Goal: Task Accomplishment & Management: Manage account settings

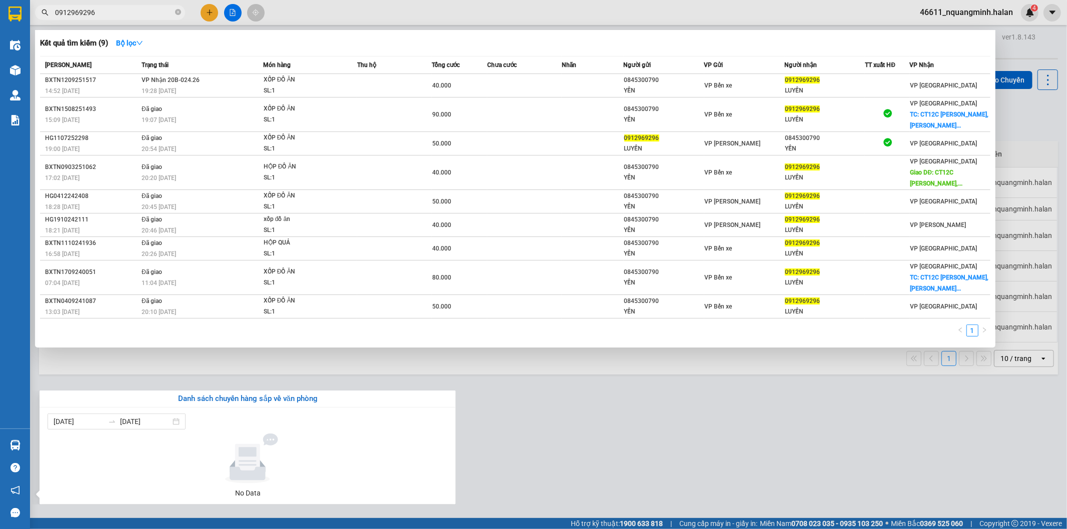
drag, startPoint x: 605, startPoint y: 399, endPoint x: 170, endPoint y: 56, distance: 554.0
click at [605, 398] on section "Kết quả tìm kiếm ( 9 ) Bộ lọc Mã ĐH Trạng thái Món hàng Thu hộ Tổng cước Chưa c…" at bounding box center [533, 264] width 1067 height 529
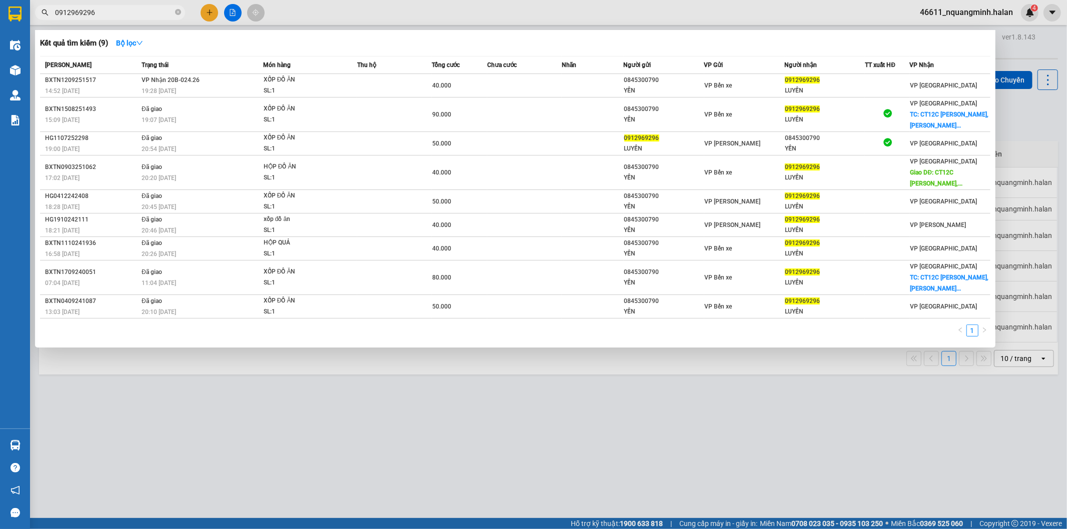
drag, startPoint x: 118, startPoint y: 16, endPoint x: 0, endPoint y: -10, distance: 120.7
click at [0, 0] on html "Kết quả tìm kiếm ( 9 ) Bộ lọc Mã ĐH Trạng thái Món hàng Thu hộ Tổng cước Chưa c…" at bounding box center [533, 264] width 1067 height 529
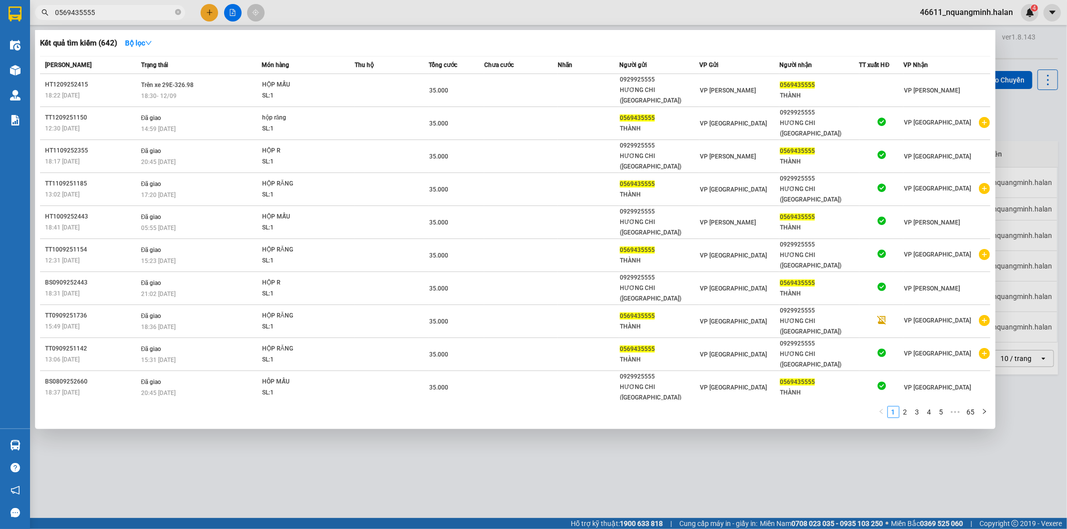
click at [392, 404] on div at bounding box center [533, 264] width 1067 height 529
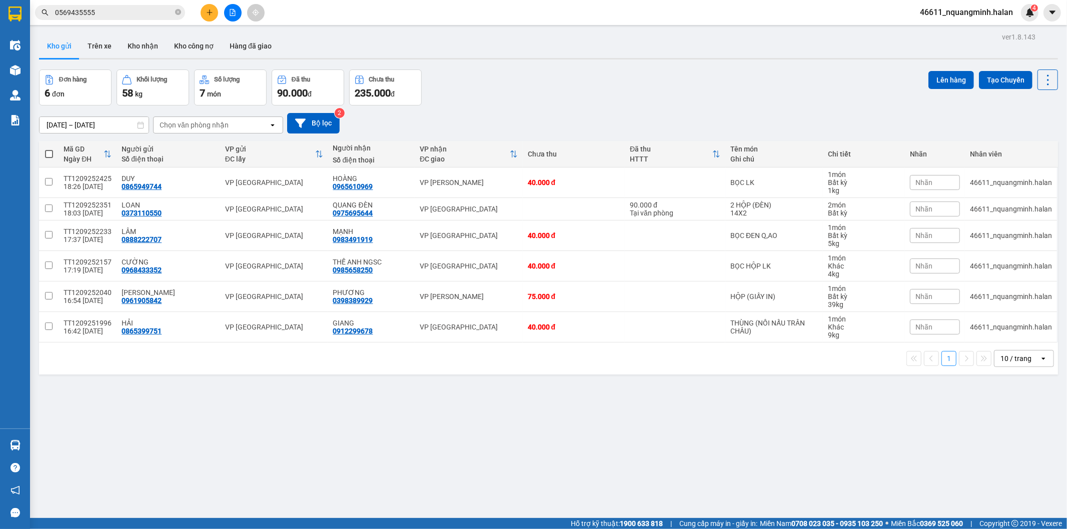
drag, startPoint x: 138, startPoint y: 14, endPoint x: 40, endPoint y: -10, distance: 100.3
click at [40, 0] on html "Kết quả tìm kiếm ( 642 ) Bộ lọc Mã ĐH Trạng thái Món hàng Thu hộ Tổng cước Chưa…" at bounding box center [533, 264] width 1067 height 529
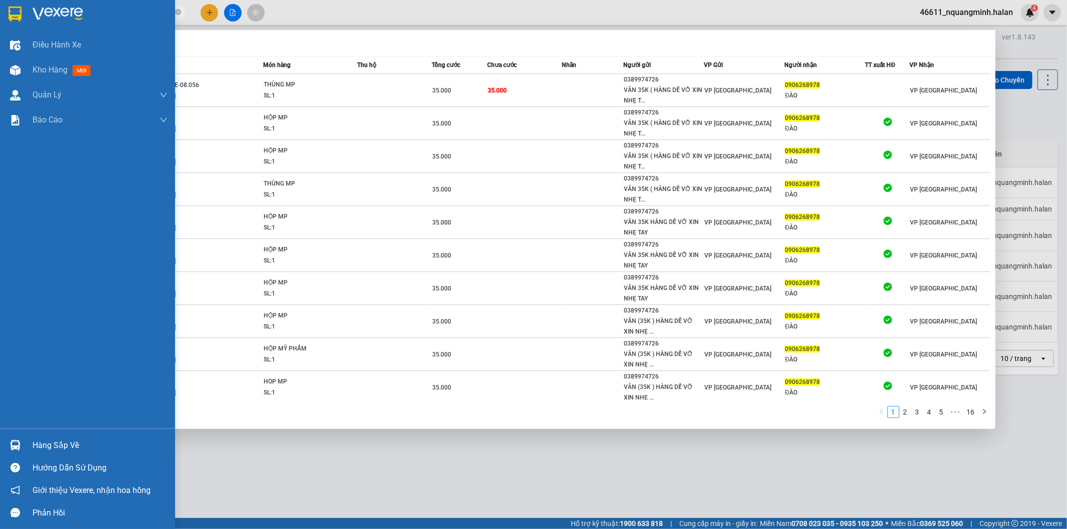
drag, startPoint x: 16, startPoint y: 350, endPoint x: 28, endPoint y: 439, distance: 89.7
click at [17, 357] on div "Điều hành xe Kho hàng mới Quản Lý Quản lý chuyến Quản lý kiểm kho Báo cáo 12. T…" at bounding box center [87, 231] width 175 height 396
click at [26, 449] on div "Hàng sắp về" at bounding box center [87, 445] width 175 height 23
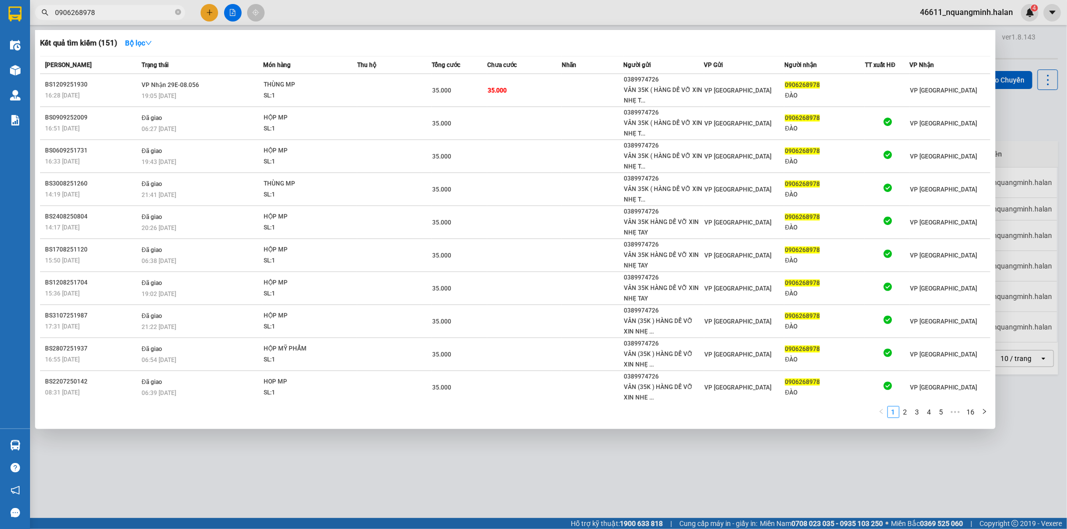
click at [534, 447] on section "Kết quả tìm kiếm ( 151 ) Bộ lọc Mã ĐH Trạng thái Món hàng Thu hộ Tổng cước Chưa…" at bounding box center [533, 264] width 1067 height 529
click at [1018, 98] on div at bounding box center [533, 264] width 1067 height 529
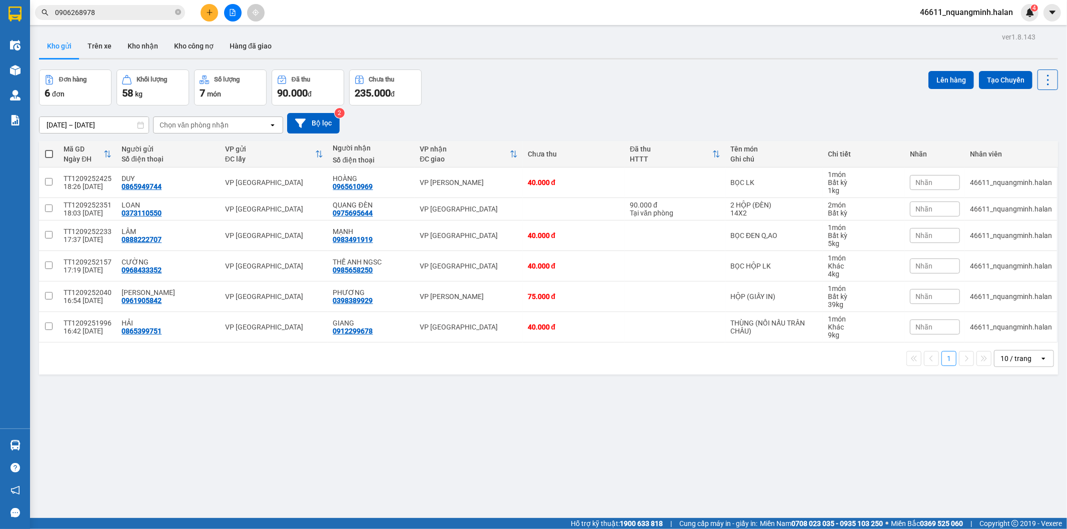
click at [181, 412] on div "ver 1.8.143 Kho gửi Trên xe Kho nhận Kho công nợ Hàng đã giao Đơn hàng 6 đơn Kh…" at bounding box center [548, 294] width 1027 height 529
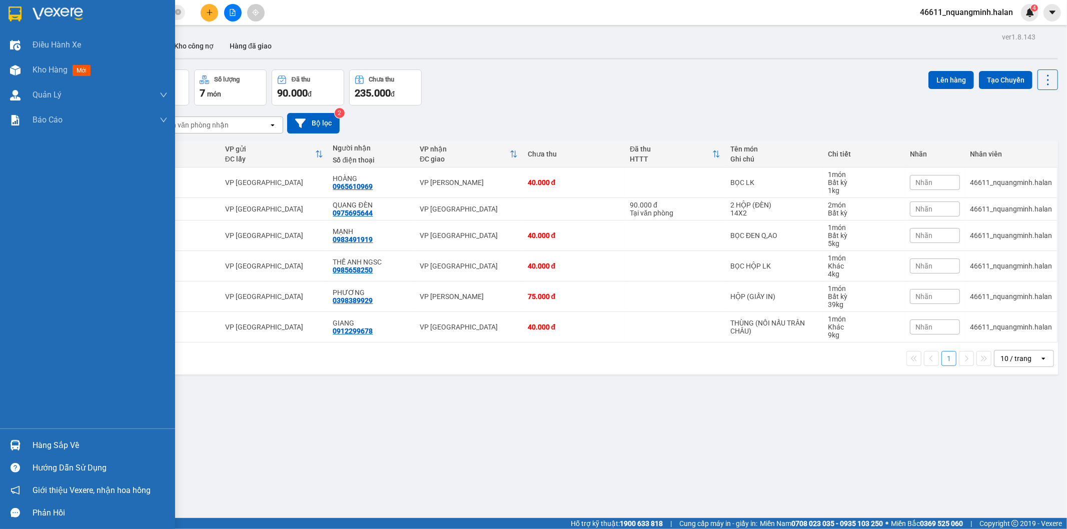
click at [27, 448] on div "Hàng sắp về" at bounding box center [87, 445] width 175 height 23
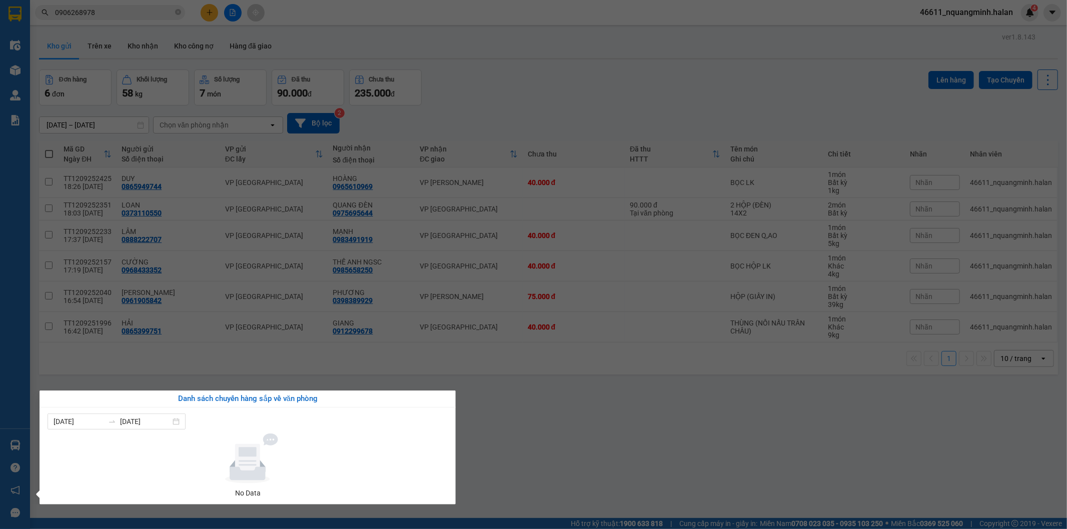
drag, startPoint x: 502, startPoint y: 424, endPoint x: 452, endPoint y: 444, distance: 53.9
click at [500, 426] on section "Kết quả tìm kiếm ( 151 ) Bộ lọc Mã ĐH Trạng thái Món hàng Thu hộ Tổng cước Chưa…" at bounding box center [533, 264] width 1067 height 529
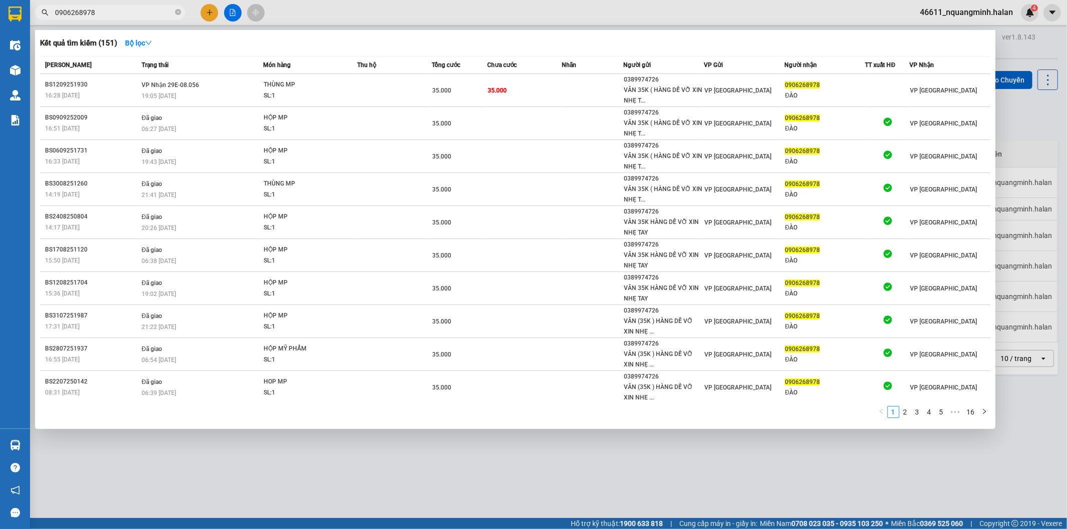
drag, startPoint x: 116, startPoint y: 14, endPoint x: 0, endPoint y: -5, distance: 117.5
click at [0, 0] on html "Kết quả tìm kiếm ( 151 ) Bộ lọc Mã ĐH Trạng thái Món hàng Thu hộ Tổng cước Chưa…" at bounding box center [533, 264] width 1067 height 529
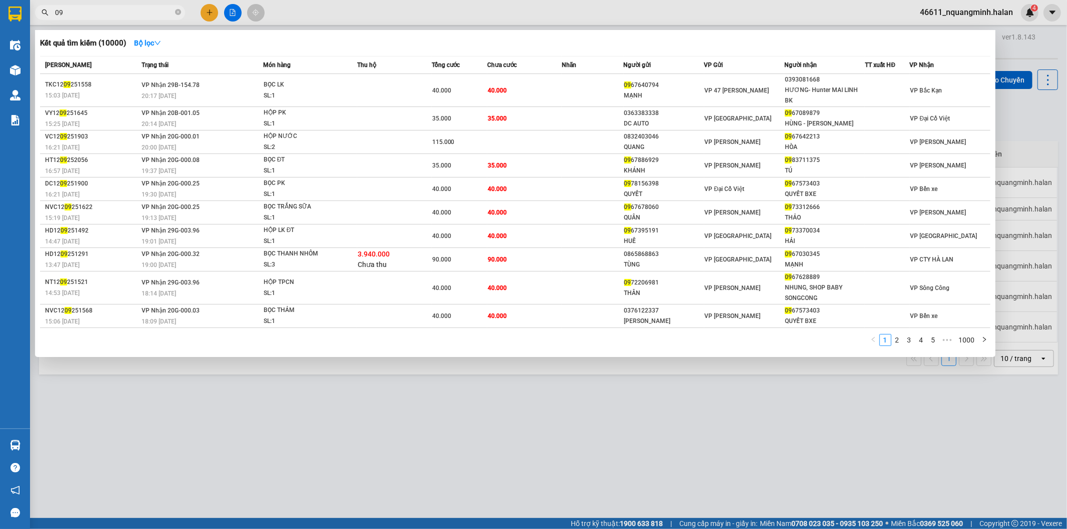
type input "0"
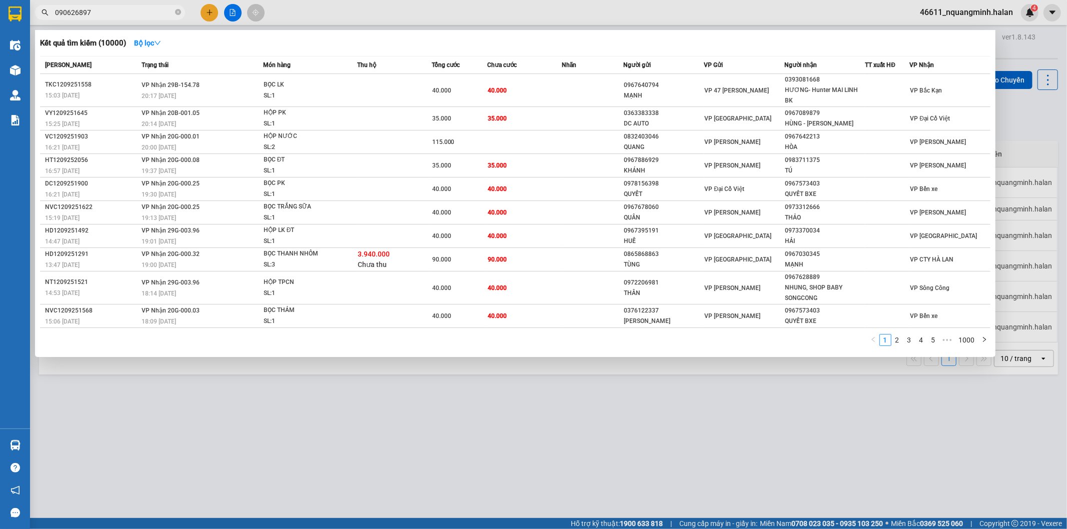
type input "0906268978"
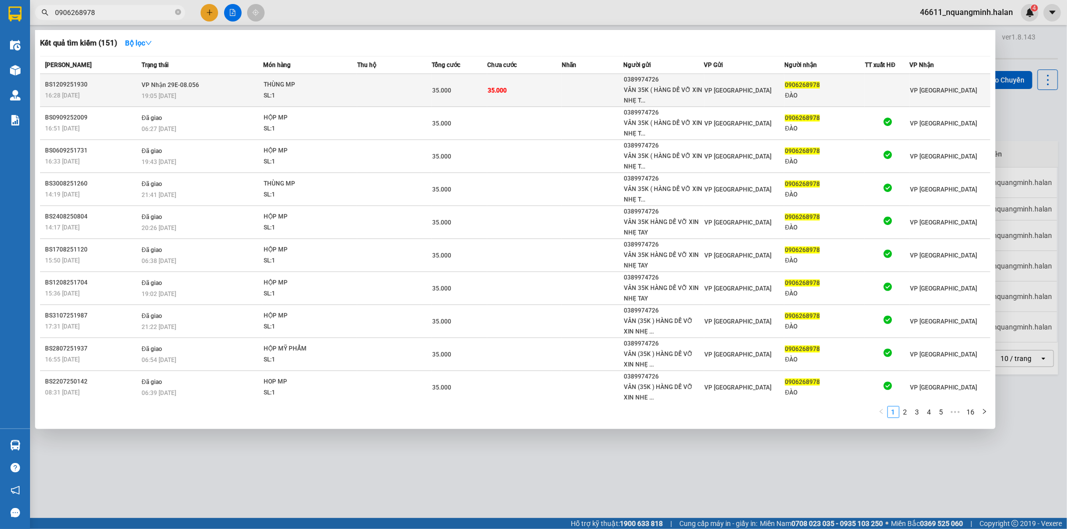
click at [167, 87] on span "VP Nhận 29E-08.056" at bounding box center [171, 85] width 58 height 7
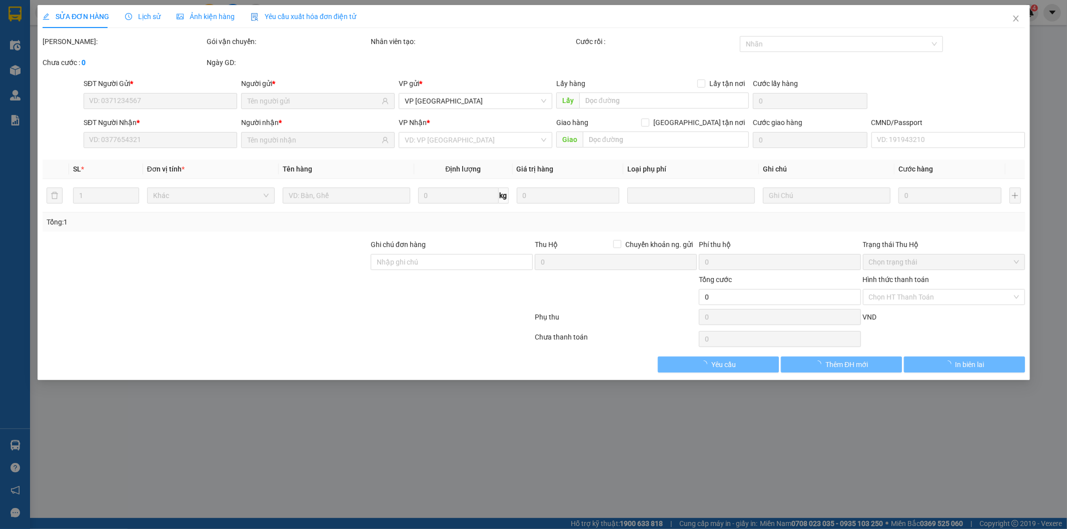
type input "0389974726"
type input "VÂN 35K ( HÀNG DỄ VỠ XIN NHẸ TAY )"
type input "0906268978"
type input "ĐÀO"
type input "35.000"
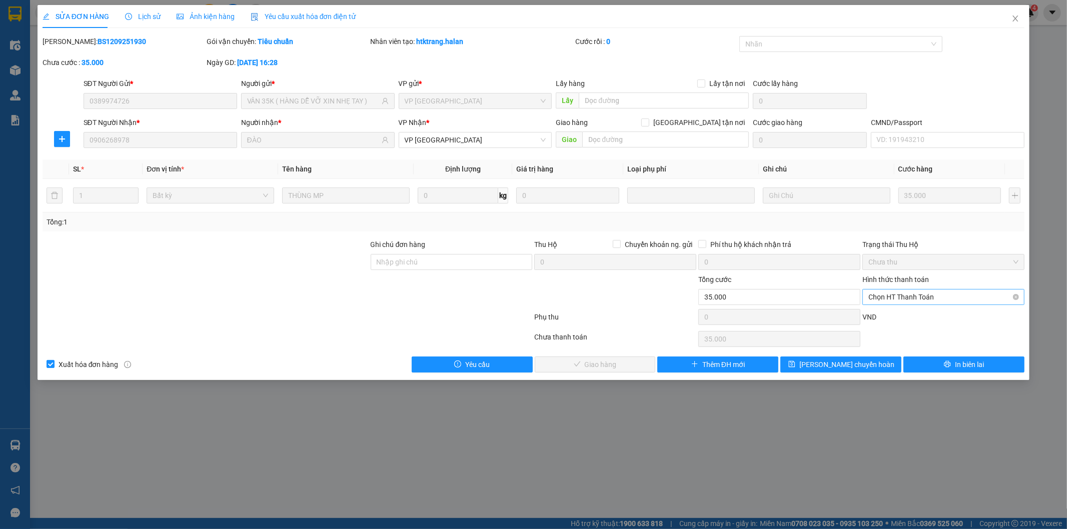
click at [916, 293] on span "Chọn HT Thanh Toán" at bounding box center [943, 297] width 150 height 15
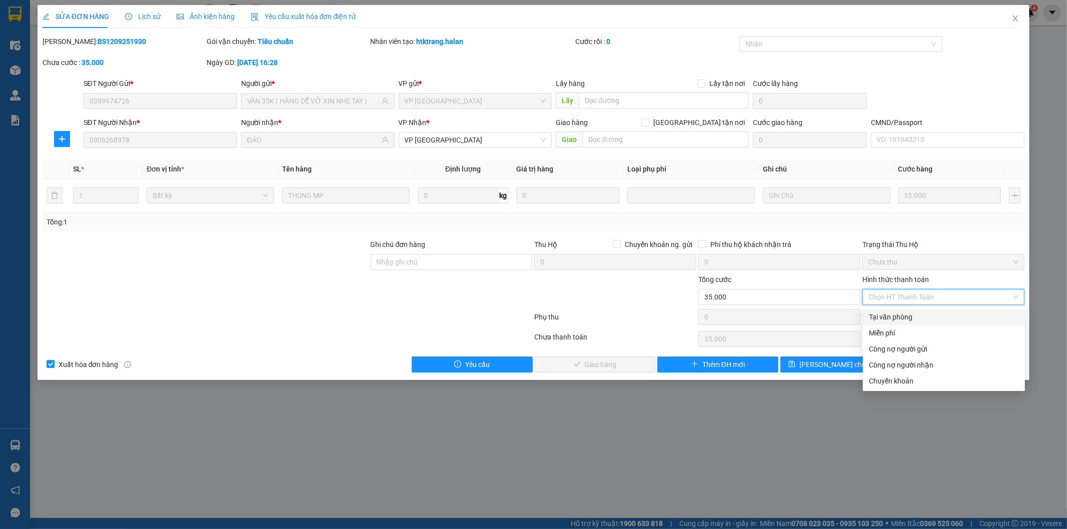
click at [899, 313] on div "Tại văn phòng" at bounding box center [944, 317] width 150 height 11
type input "0"
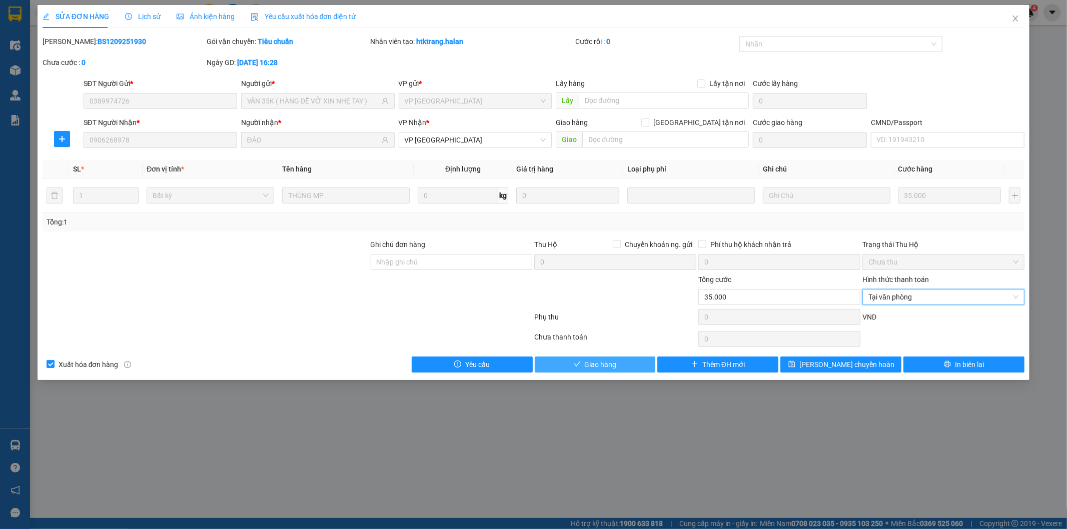
click at [626, 361] on button "Giao hàng" at bounding box center [595, 365] width 121 height 16
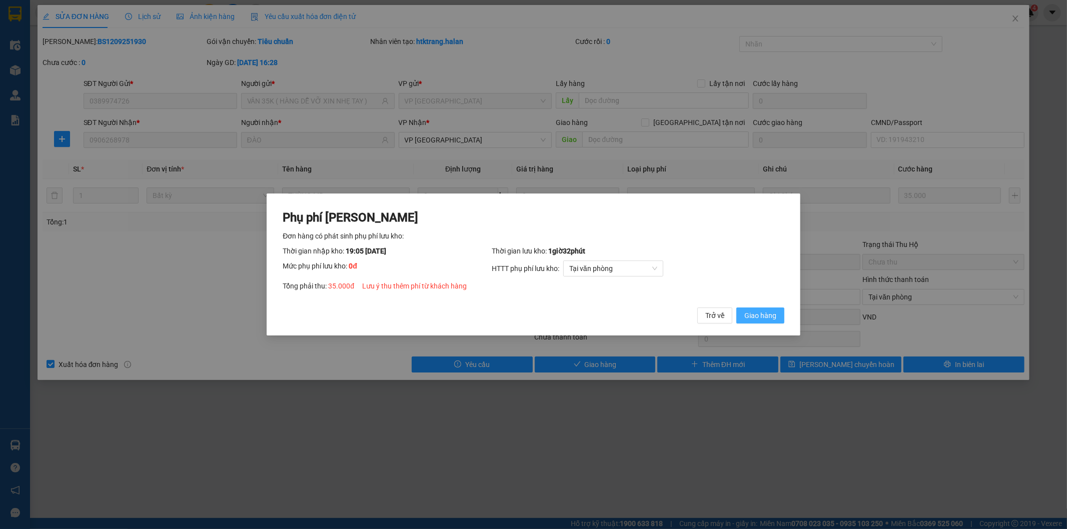
click at [774, 313] on span "Giao hàng" at bounding box center [760, 315] width 32 height 11
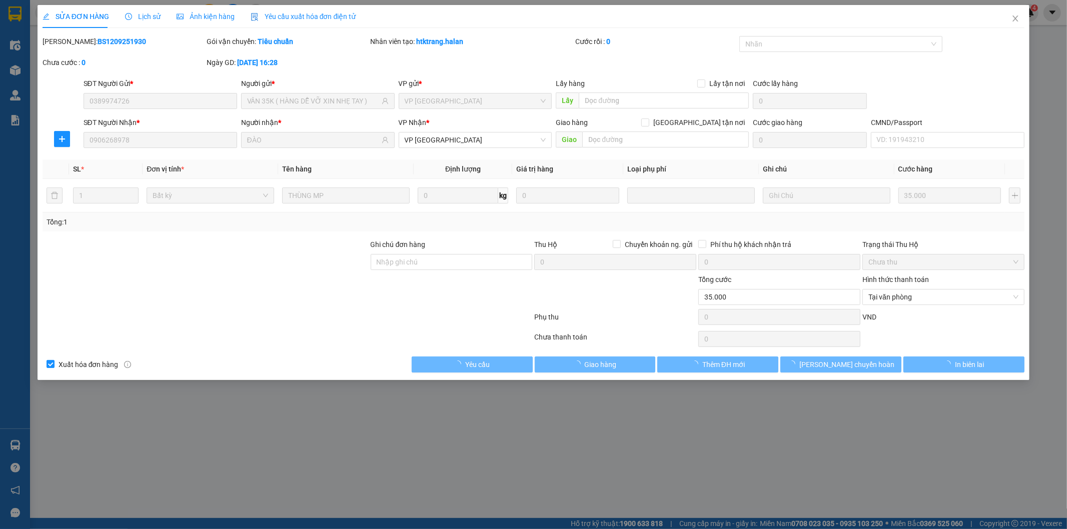
click at [1014, 19] on icon "close" at bounding box center [1015, 19] width 8 height 8
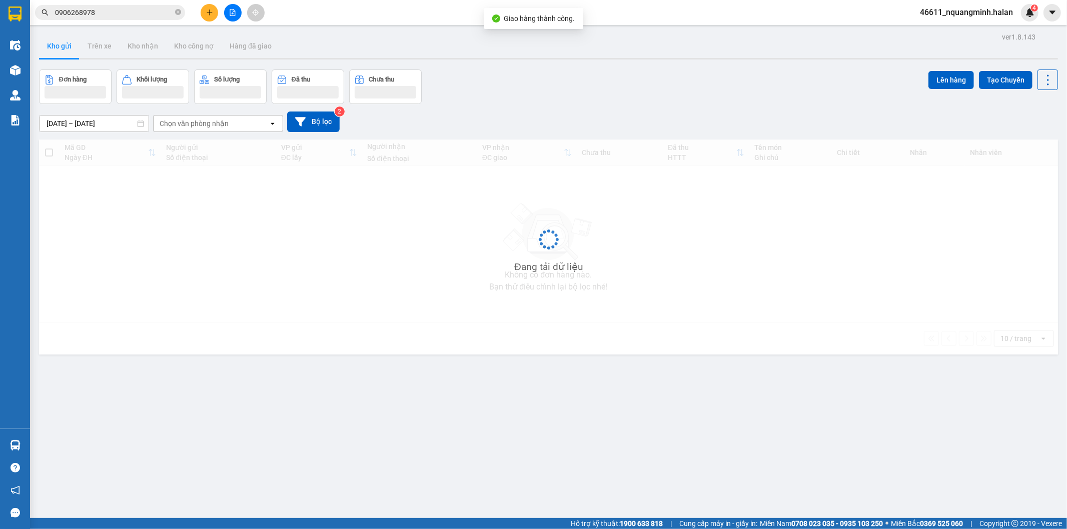
click at [117, 12] on input "0906268978" at bounding box center [114, 12] width 118 height 11
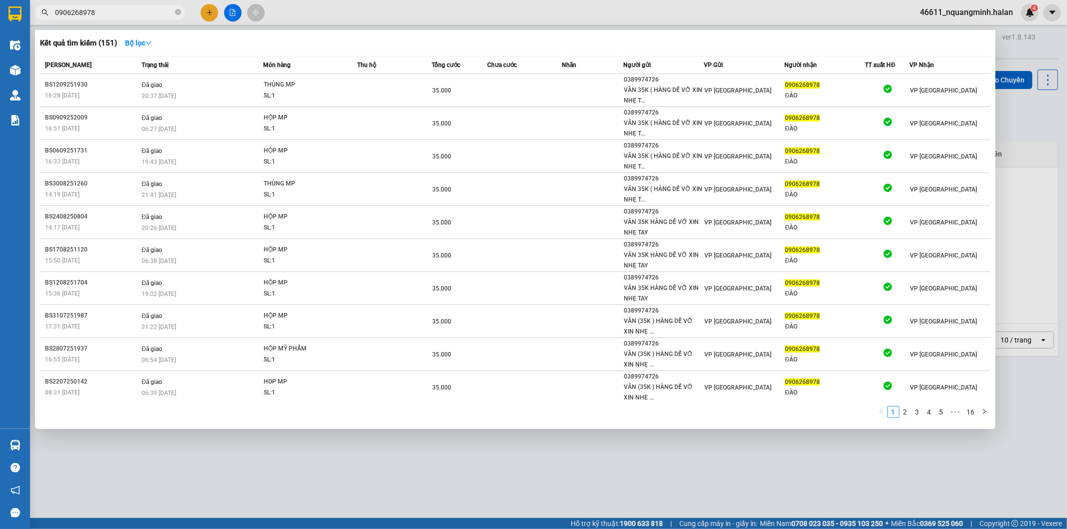
click at [207, 13] on div at bounding box center [533, 264] width 1067 height 529
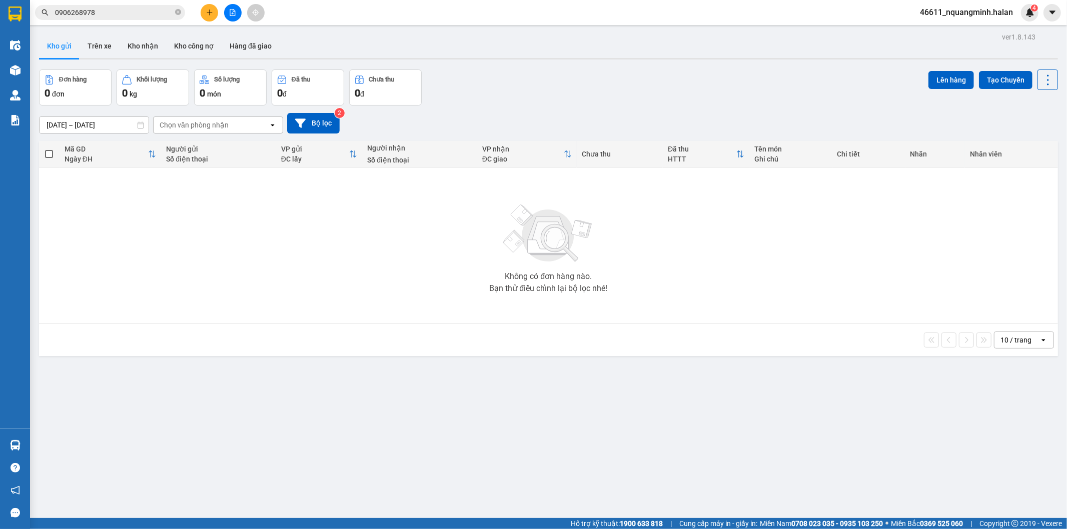
click at [207, 13] on icon "plus" at bounding box center [209, 12] width 7 height 7
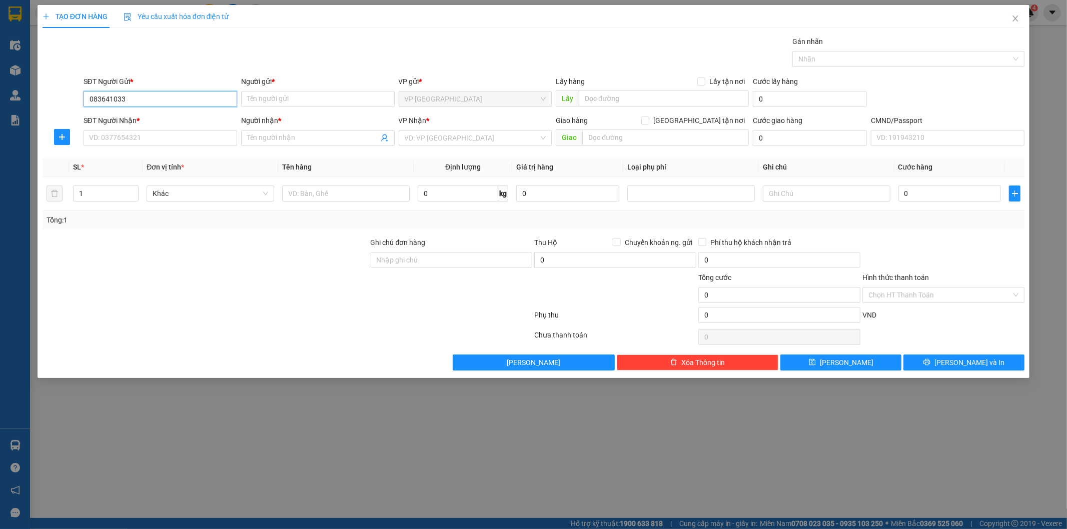
type input "0836410333"
click at [173, 114] on div "0836410333 - VP TÂN TRIỀU" at bounding box center [161, 119] width 142 height 11
type input "VP TÂN TRIỀU"
type input "0836410333"
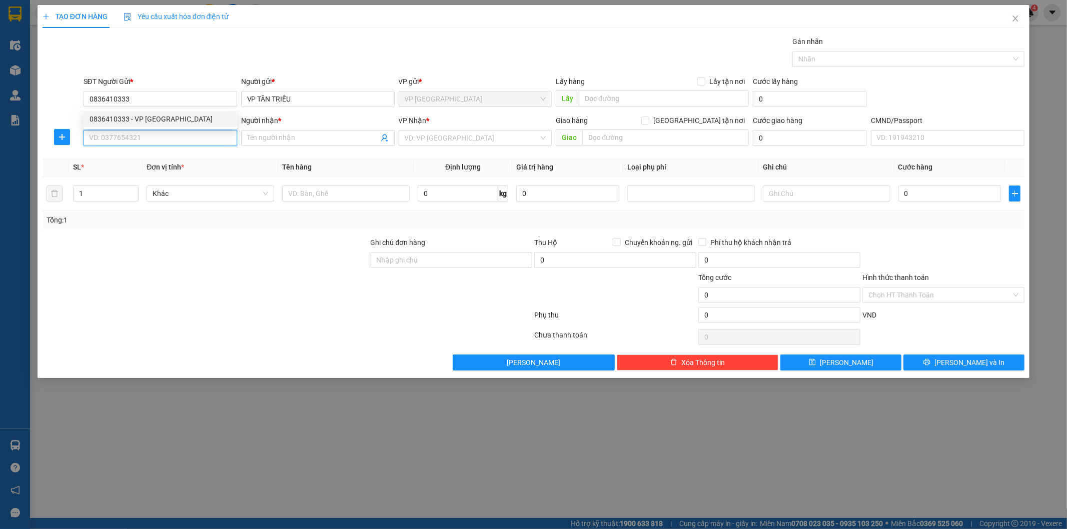
click at [181, 141] on input "SĐT Người Nhận *" at bounding box center [161, 138] width 154 height 16
click at [159, 155] on div "0988900284 - NGỌC KT" at bounding box center [161, 158] width 142 height 11
type input "0988900284"
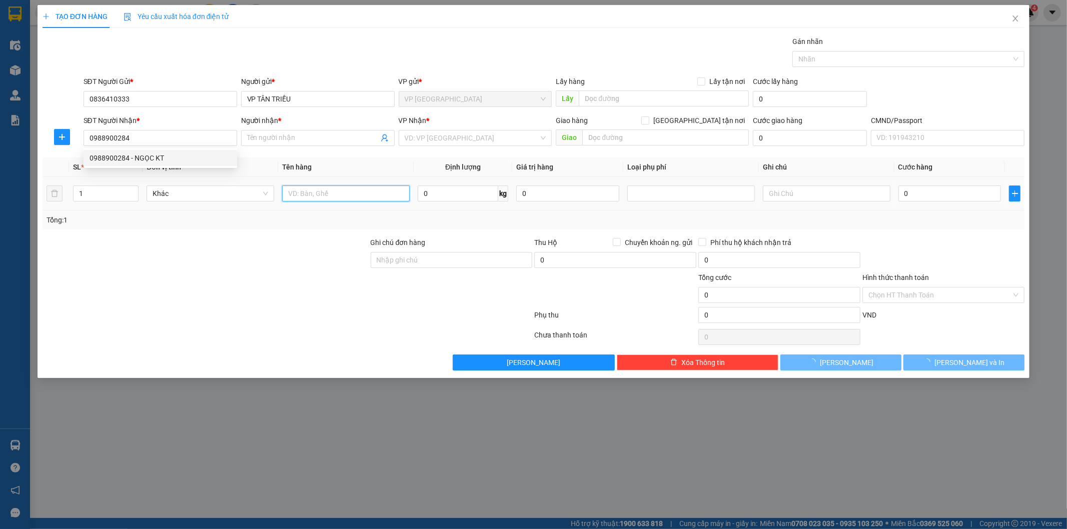
click at [331, 193] on input "text" at bounding box center [346, 194] width 128 height 16
type input "NGỌC KT"
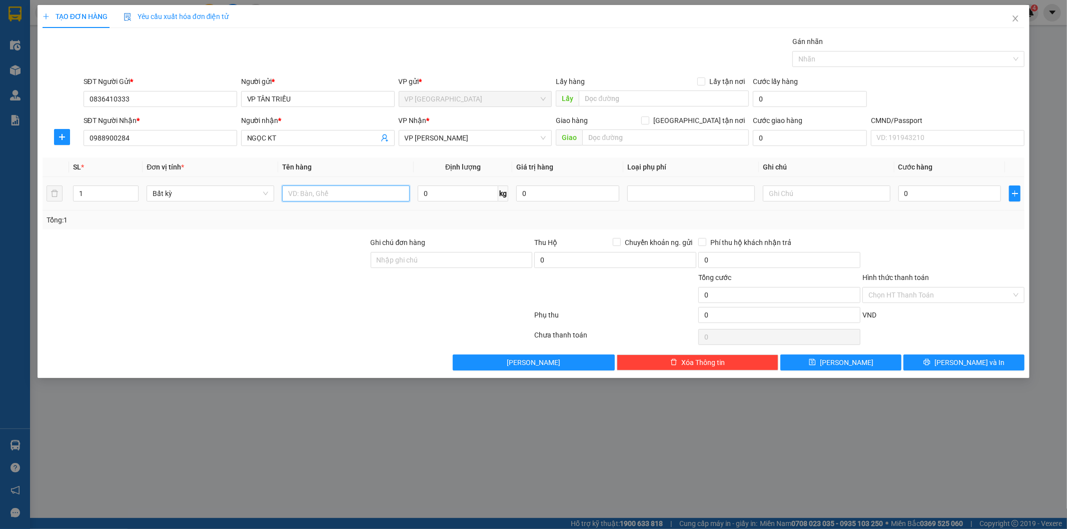
type input "P"
type input "pb báo cáo 12/9"
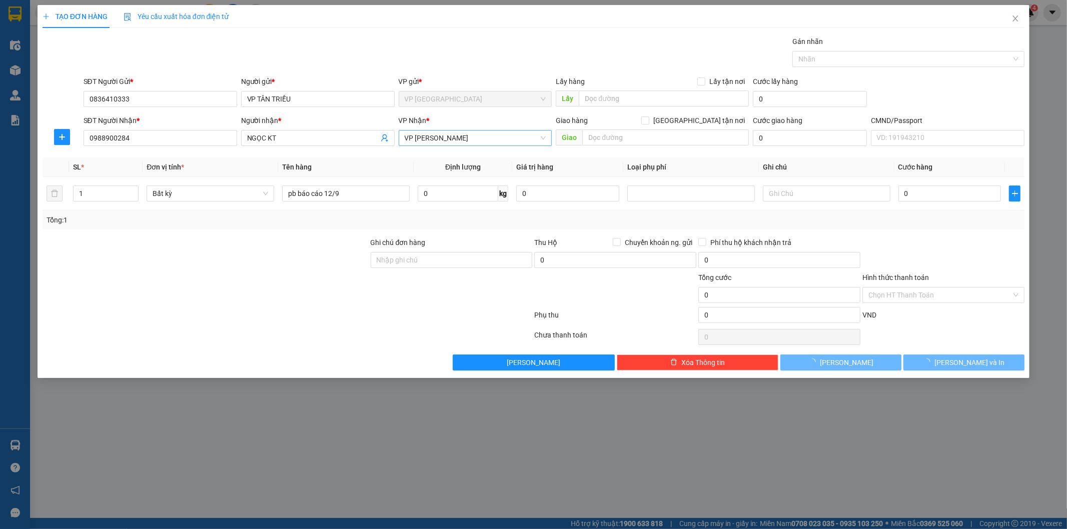
click at [426, 139] on span "VP [PERSON_NAME]" at bounding box center [476, 138] width 142 height 15
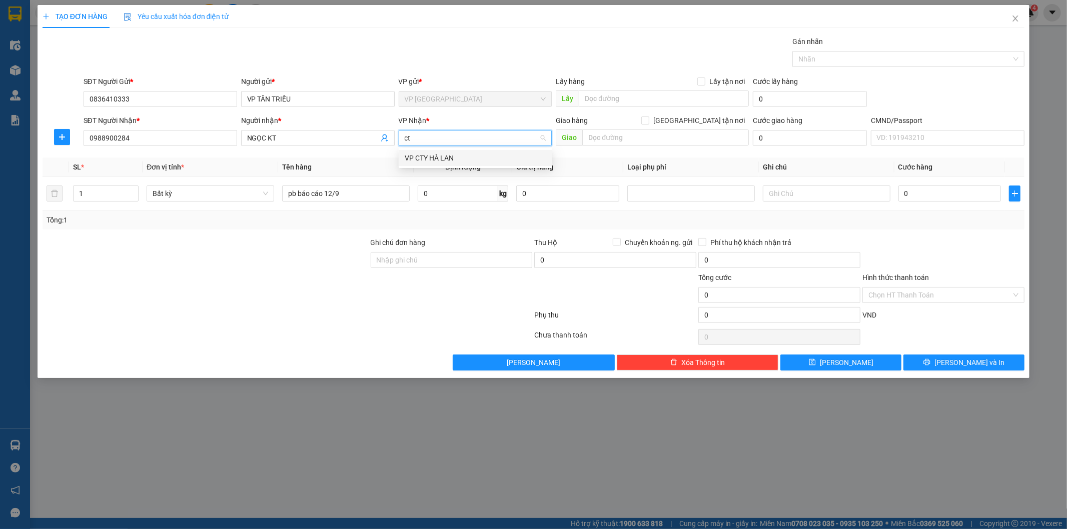
type input "cty"
click at [444, 154] on div "VP CTY HÀ LAN" at bounding box center [476, 158] width 142 height 11
drag, startPoint x: 969, startPoint y: 363, endPoint x: 942, endPoint y: 297, distance: 71.5
click at [946, 301] on div "Transit Pickup Surcharge Ids Transit Deliver Surcharge Ids Transit Deliver Surc…" at bounding box center [534, 203] width 982 height 335
click at [942, 297] on input "Hình thức thanh toán" at bounding box center [939, 295] width 143 height 15
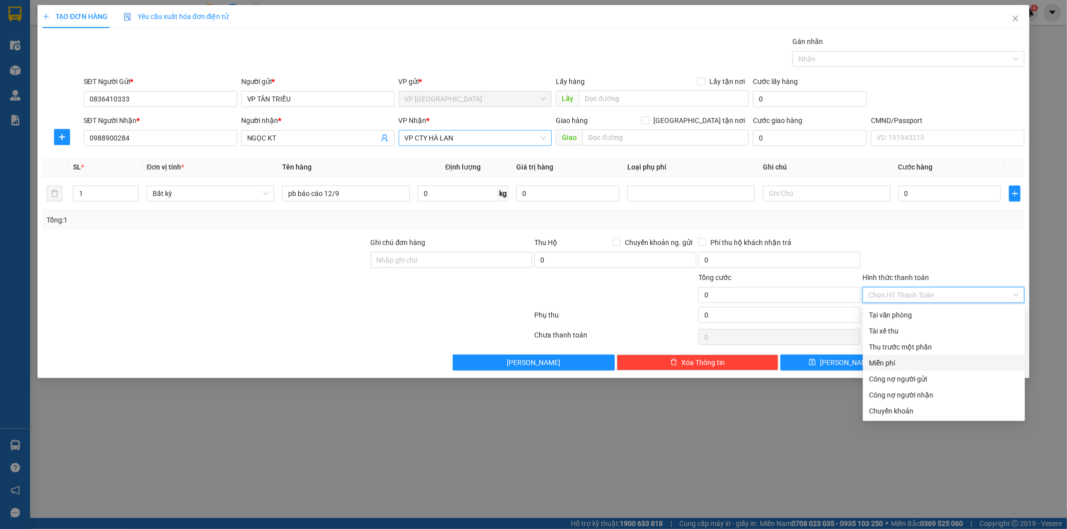
click at [899, 359] on div "Miễn phí" at bounding box center [944, 363] width 150 height 11
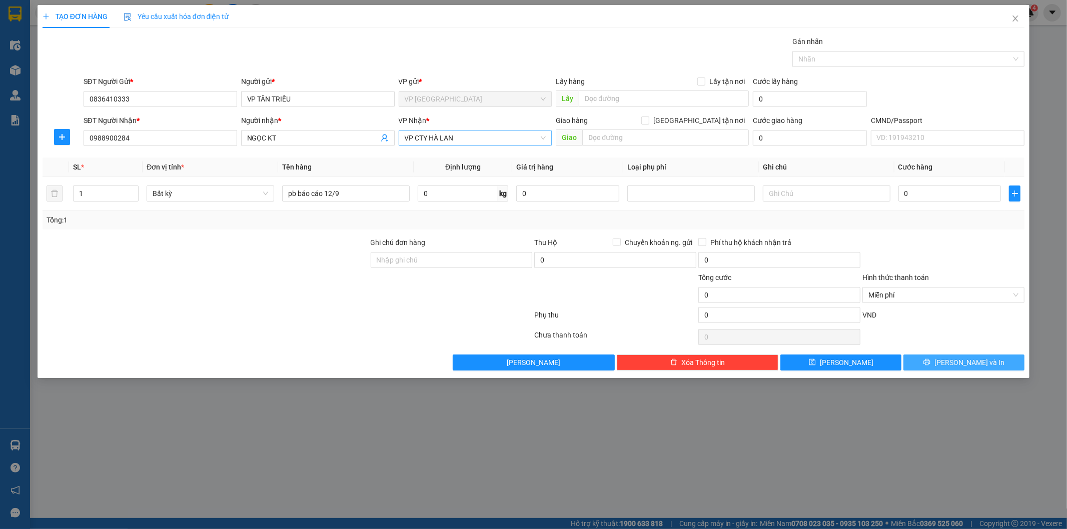
click at [930, 360] on icon "printer" at bounding box center [926, 362] width 7 height 7
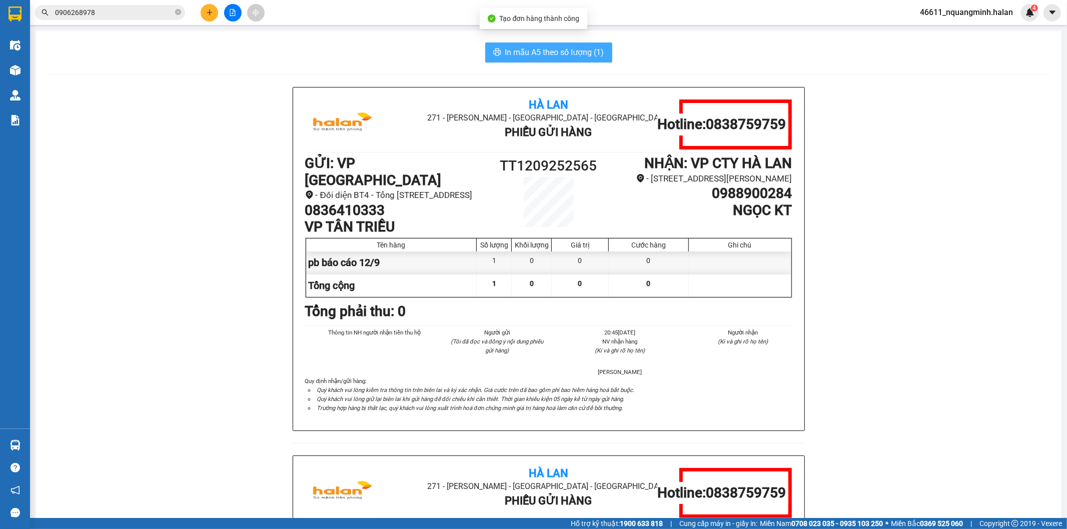
click at [577, 44] on button "In mẫu A5 theo số lượng (1)" at bounding box center [548, 53] width 127 height 20
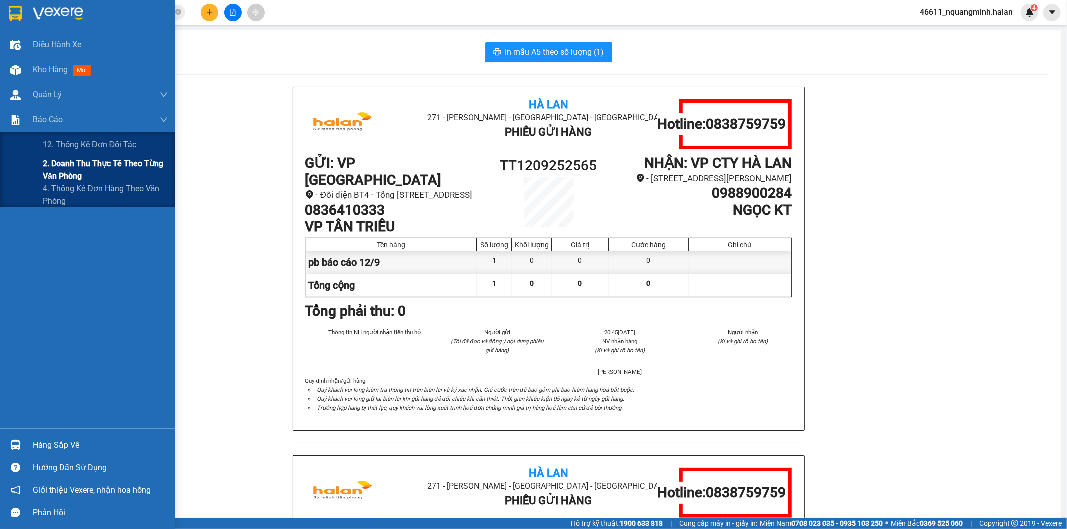
click at [65, 168] on span "2. Doanh thu thực tế theo từng văn phòng" at bounding box center [105, 170] width 125 height 25
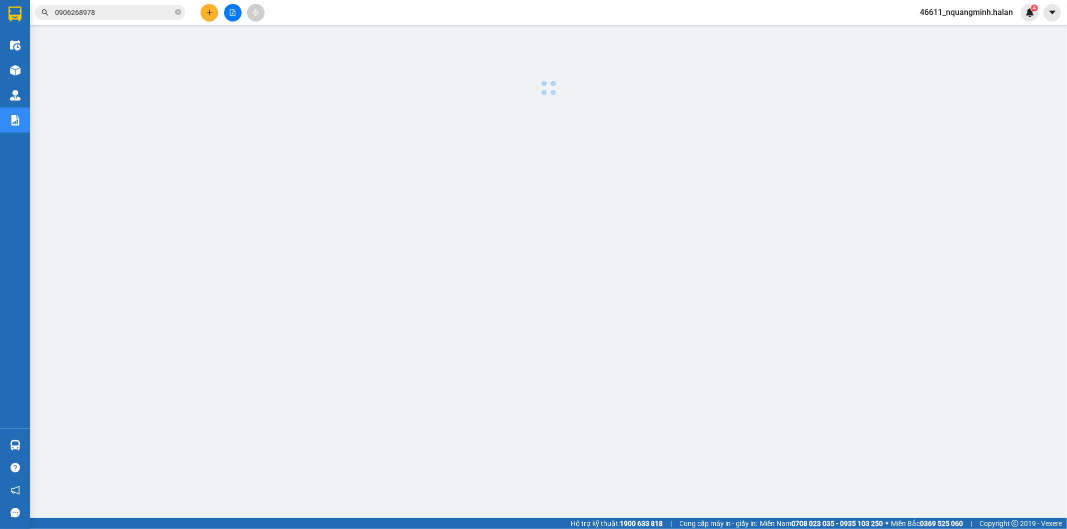
click at [400, 207] on div at bounding box center [548, 255] width 1027 height 450
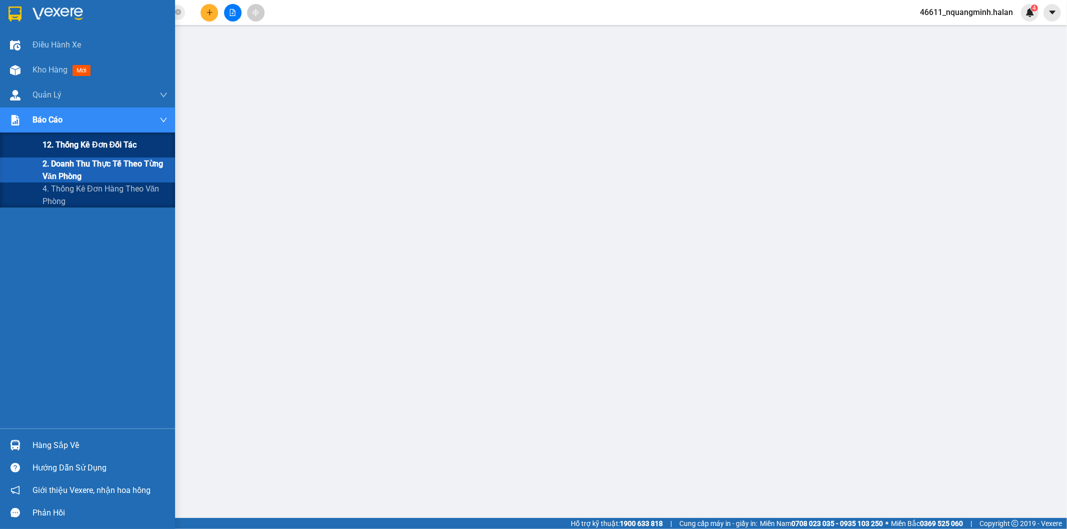
click at [41, 140] on div "12. Thống kê đơn đối tác" at bounding box center [87, 145] width 175 height 25
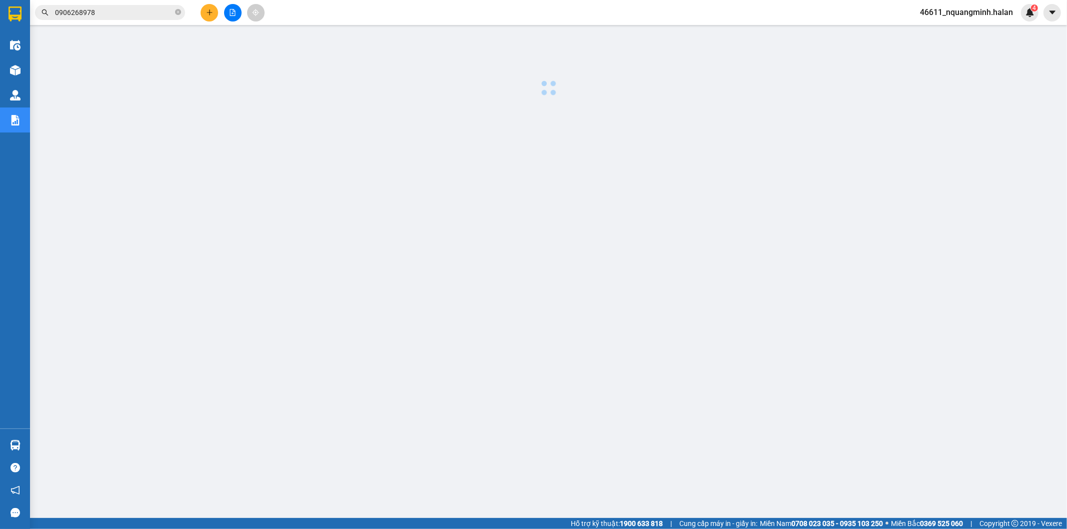
click at [431, 393] on div at bounding box center [548, 255] width 1027 height 450
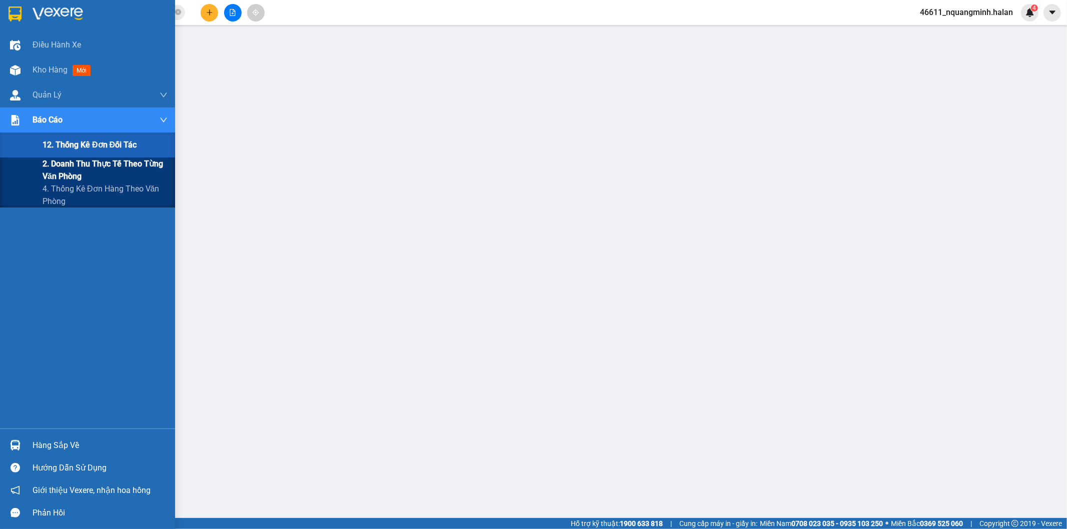
click at [47, 169] on span "2. Doanh thu thực tế theo từng văn phòng" at bounding box center [105, 170] width 125 height 25
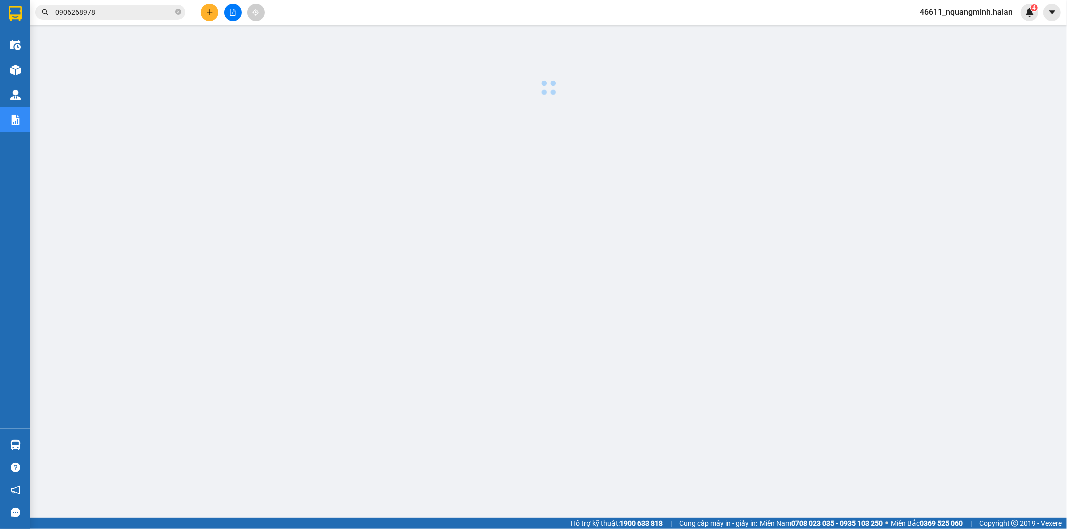
click at [357, 329] on div at bounding box center [548, 255] width 1027 height 450
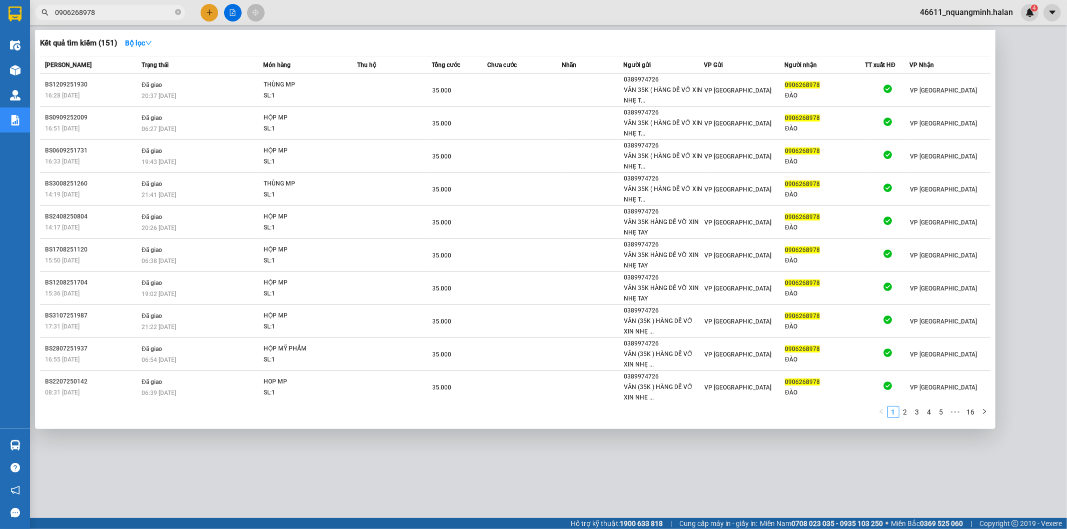
drag, startPoint x: 153, startPoint y: 8, endPoint x: 0, endPoint y: -5, distance: 153.5
click at [0, 0] on html "Kết quả tìm kiếm ( 151 ) Bộ lọc Mã ĐH Trạng thái Món hàng Thu hộ Tổng cước Chưa…" at bounding box center [533, 264] width 1067 height 529
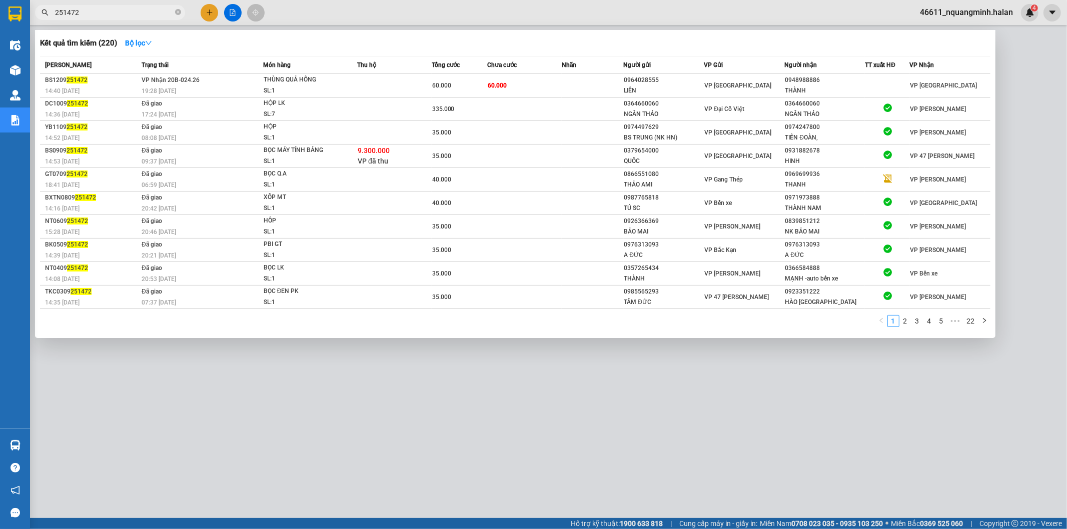
type input "251472"
click at [49, 438] on div at bounding box center [533, 264] width 1067 height 529
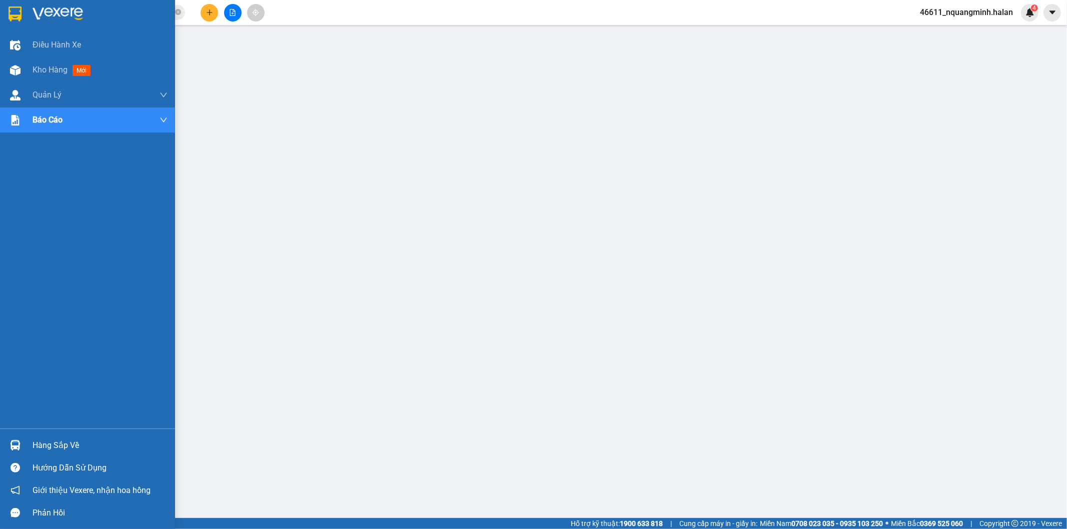
click at [27, 449] on div "Hàng sắp về" at bounding box center [87, 445] width 175 height 23
click at [23, 437] on div at bounding box center [16, 446] width 18 height 18
click at [10, 443] on img at bounding box center [15, 445] width 11 height 11
click at [1, 448] on div "Hàng sắp về" at bounding box center [87, 445] width 175 height 23
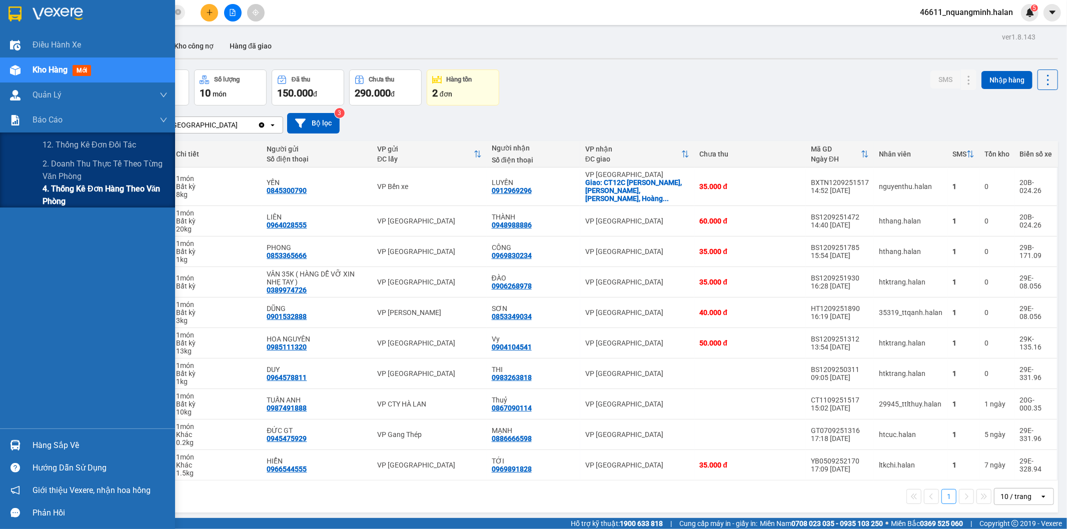
click at [48, 194] on span "4. Thống kê đơn hàng theo văn phòng" at bounding box center [105, 195] width 125 height 25
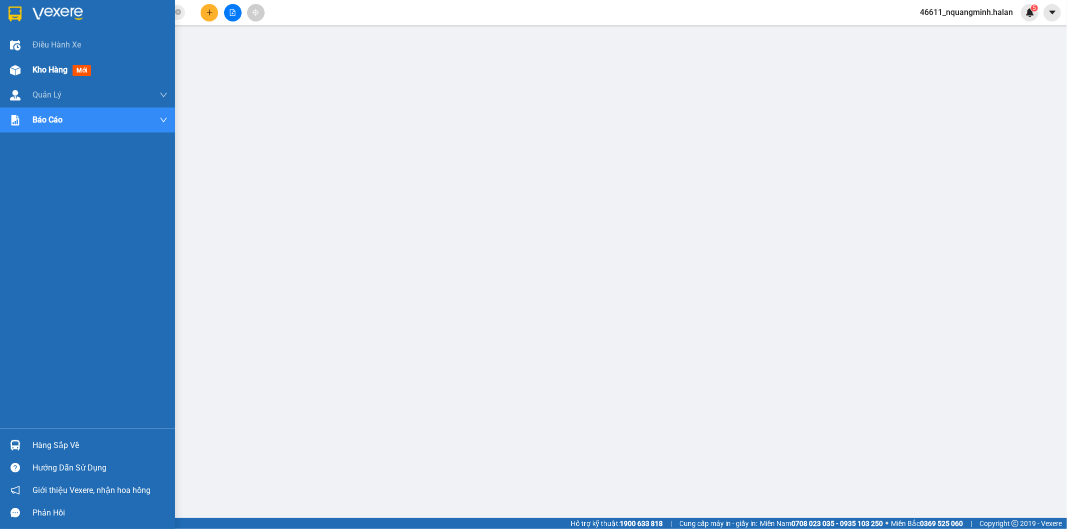
click at [20, 77] on div at bounding box center [16, 71] width 18 height 18
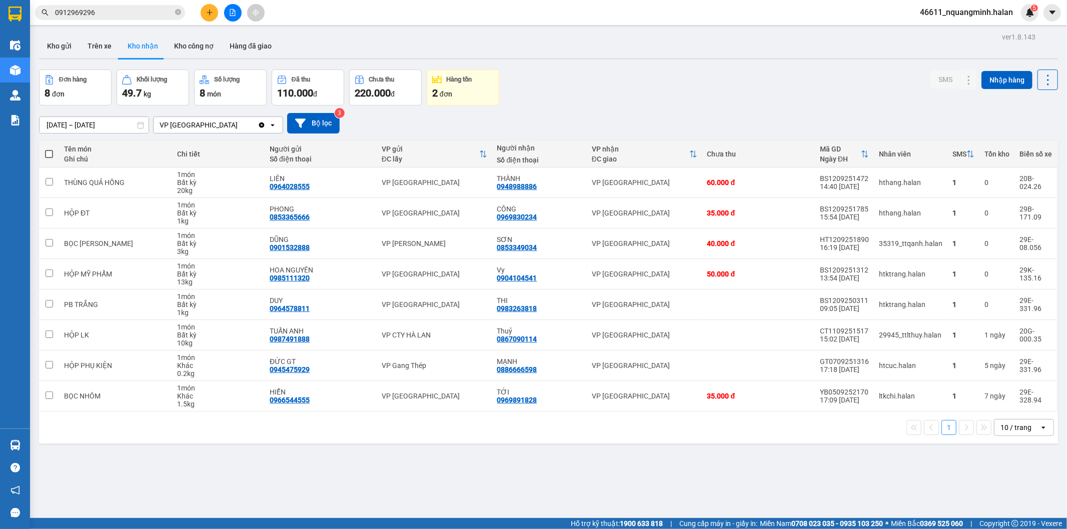
drag, startPoint x: 681, startPoint y: 88, endPoint x: 1006, endPoint y: 128, distance: 327.5
click at [681, 88] on div "Đơn hàng 8 đơn Khối lượng 49.7 kg Số lượng 8 món Đã thu 110.000 đ Chưa thu 220.…" at bounding box center [548, 88] width 1019 height 36
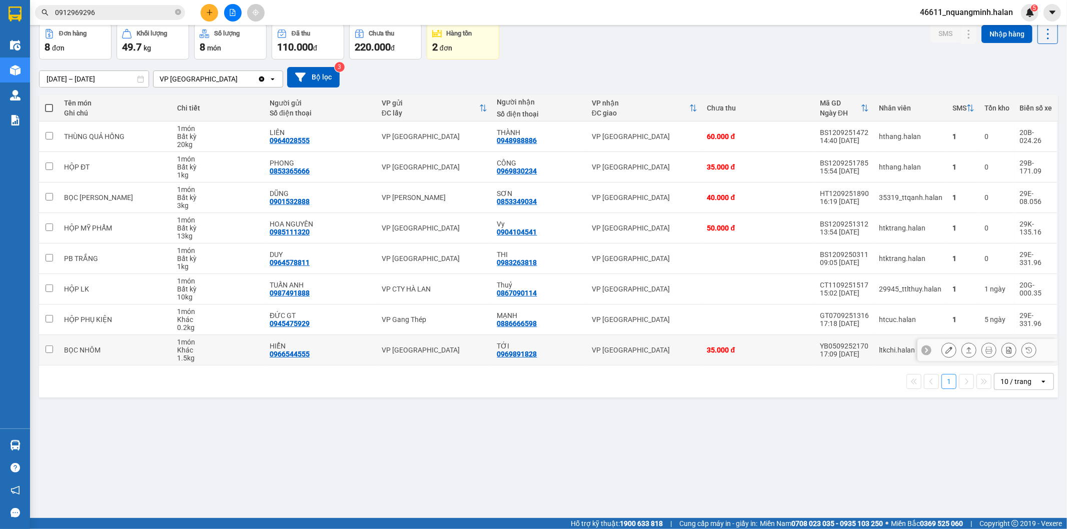
click at [341, 346] on div "HIỂN" at bounding box center [321, 346] width 102 height 8
checkbox input "true"
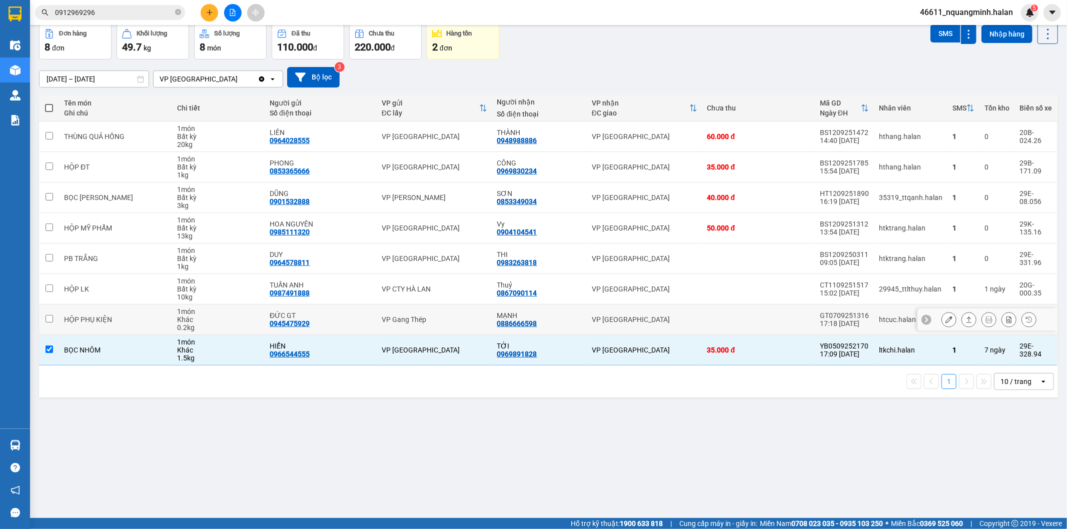
click at [351, 319] on div "ĐỨC GT" at bounding box center [321, 316] width 102 height 8
checkbox input "true"
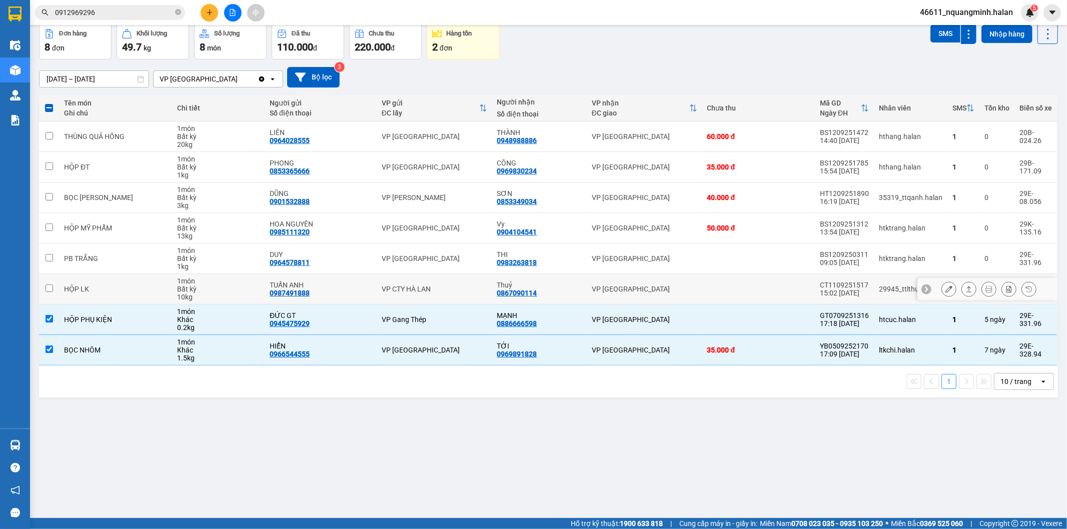
click at [350, 296] on div "TUẤN ANH 0987491888" at bounding box center [321, 289] width 102 height 16
checkbox input "true"
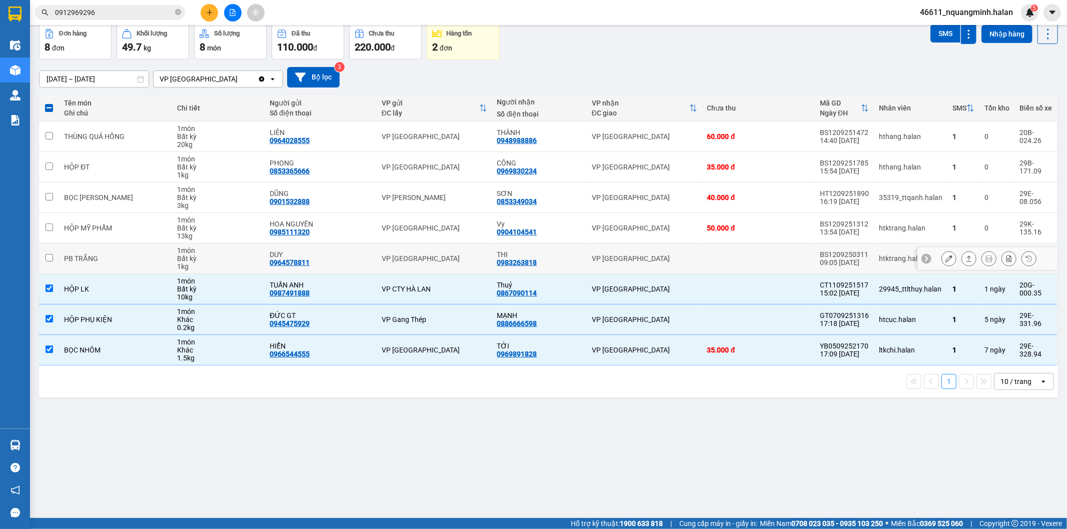
click at [347, 264] on div "DUY 0964578811" at bounding box center [321, 259] width 102 height 16
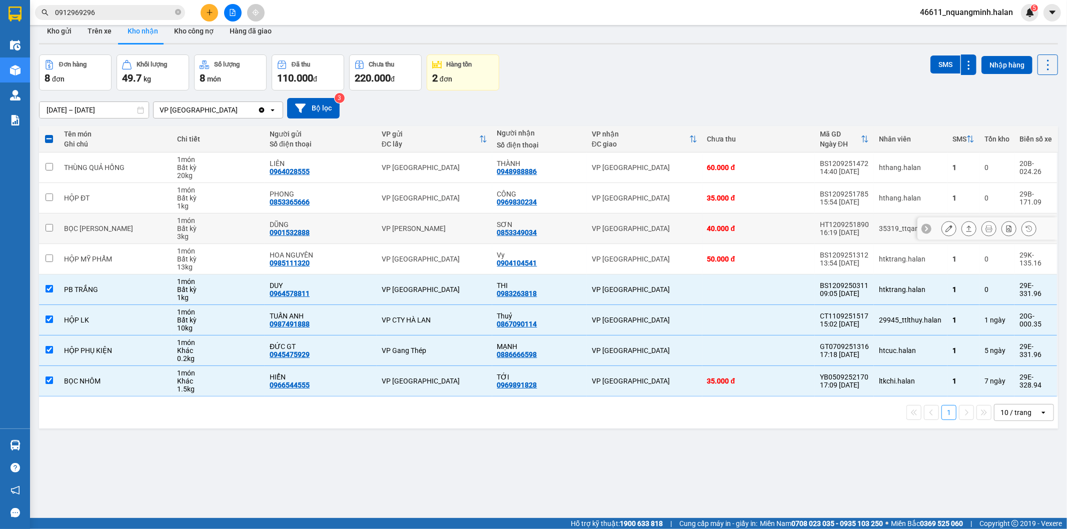
scroll to position [0, 0]
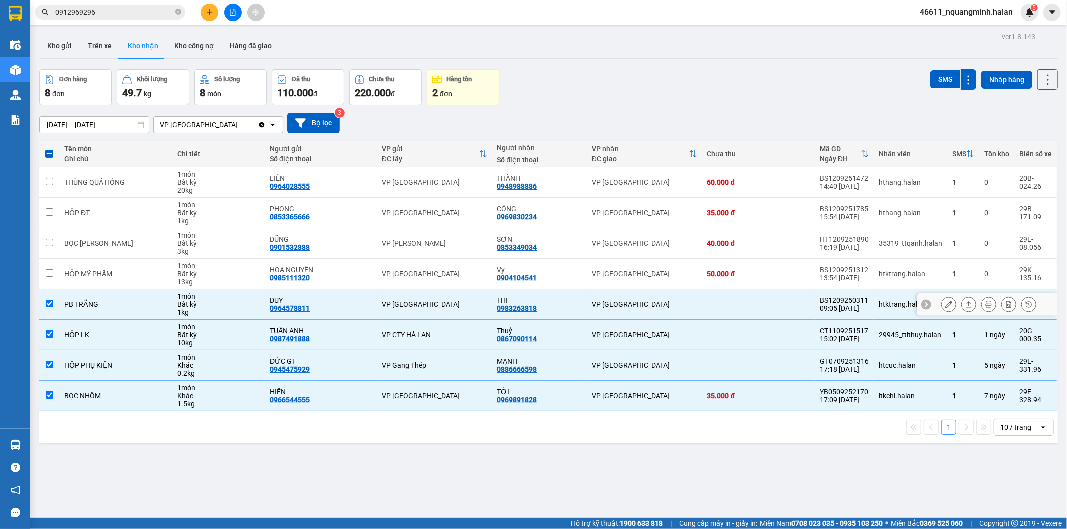
drag, startPoint x: 363, startPoint y: 300, endPoint x: 350, endPoint y: 318, distance: 21.9
click at [361, 304] on div "DUY" at bounding box center [321, 301] width 102 height 8
checkbox input "false"
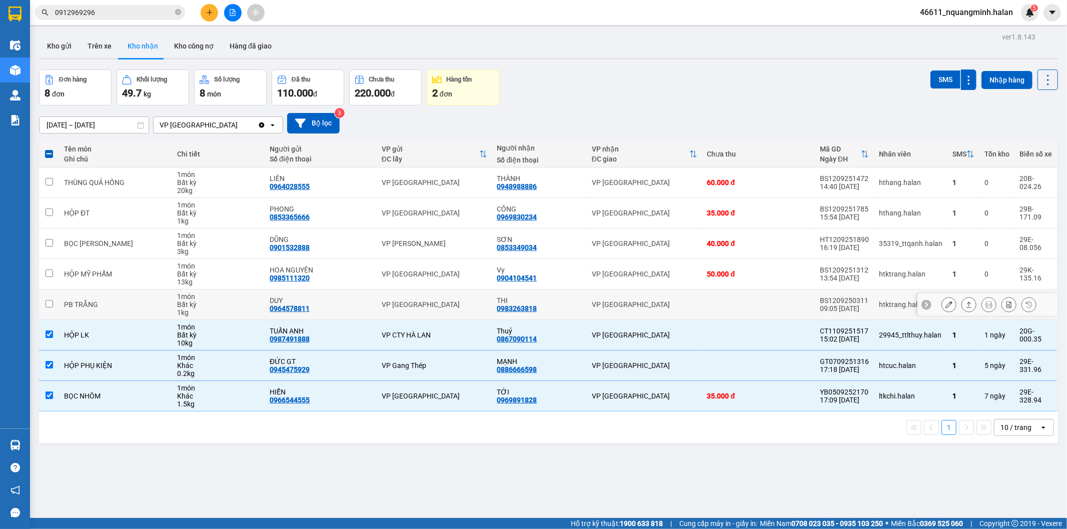
click at [339, 341] on div "TUẤN ANH 0987491888" at bounding box center [321, 335] width 102 height 16
checkbox input "false"
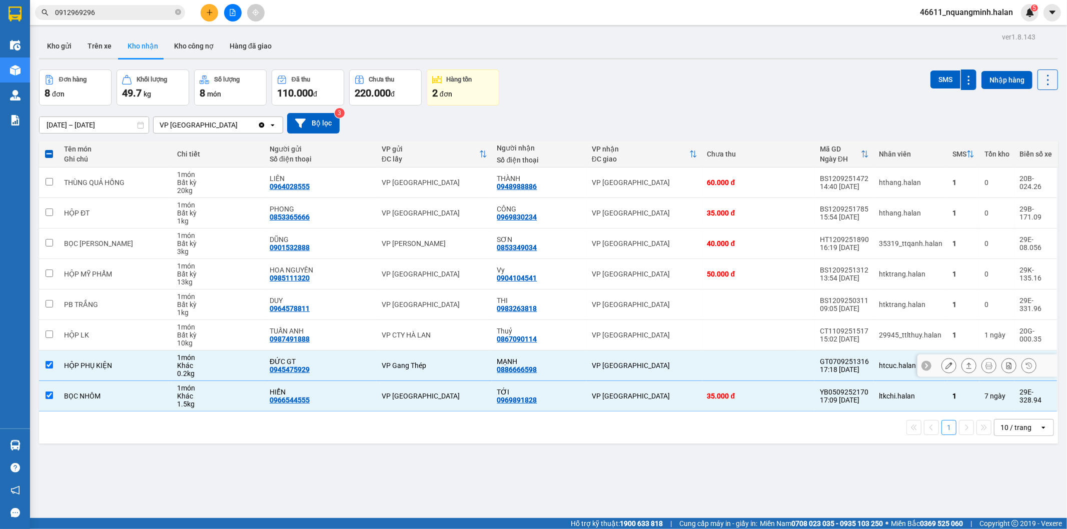
click at [334, 371] on div "ĐỨC GT 0945475929" at bounding box center [321, 366] width 102 height 16
checkbox input "false"
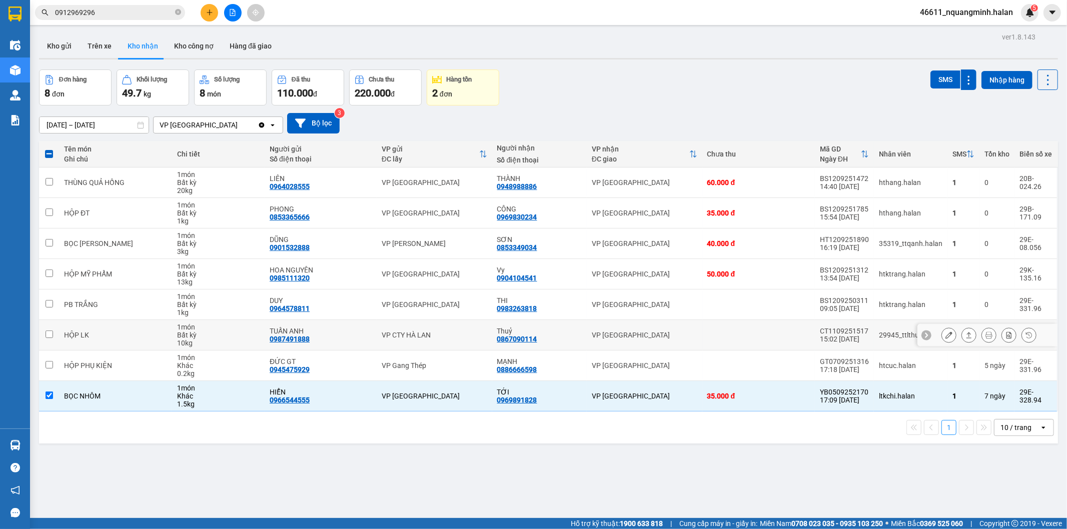
click at [334, 348] on td "TUẤN ANH 0987491888" at bounding box center [321, 335] width 112 height 31
checkbox input "true"
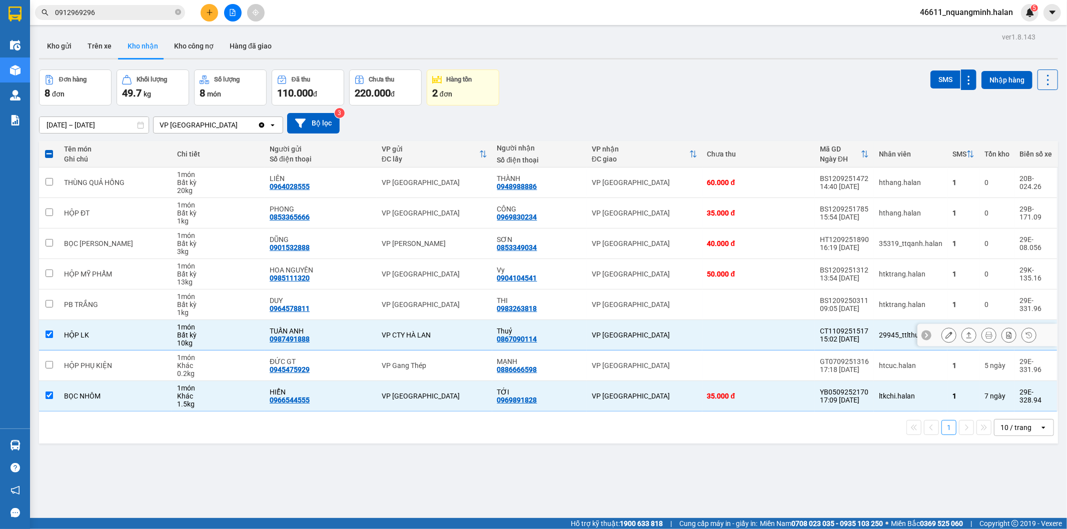
click at [335, 354] on td "ĐỨC GT 0945475929" at bounding box center [321, 366] width 112 height 31
checkbox input "true"
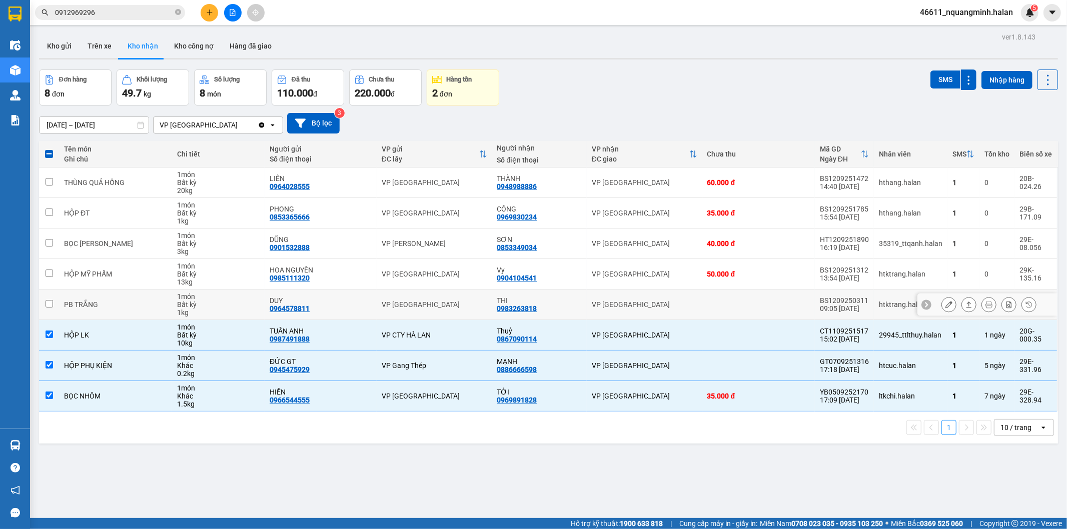
click at [336, 286] on td "HOA NGUYÊN 0985111320" at bounding box center [321, 274] width 112 height 31
checkbox input "true"
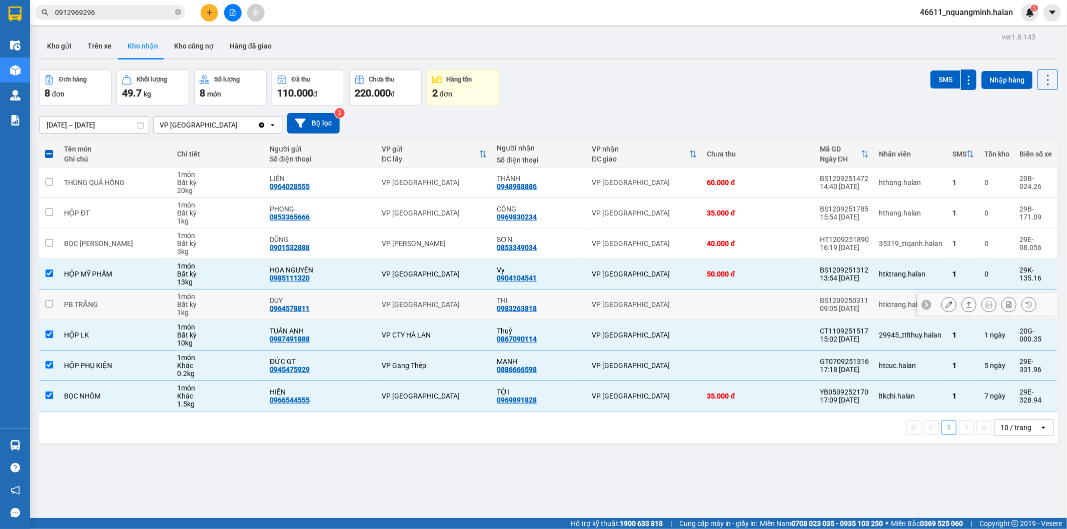
drag, startPoint x: 345, startPoint y: 315, endPoint x: 347, endPoint y: 307, distance: 8.7
click at [347, 311] on td "DUY 0964578811" at bounding box center [321, 305] width 112 height 31
checkbox input "true"
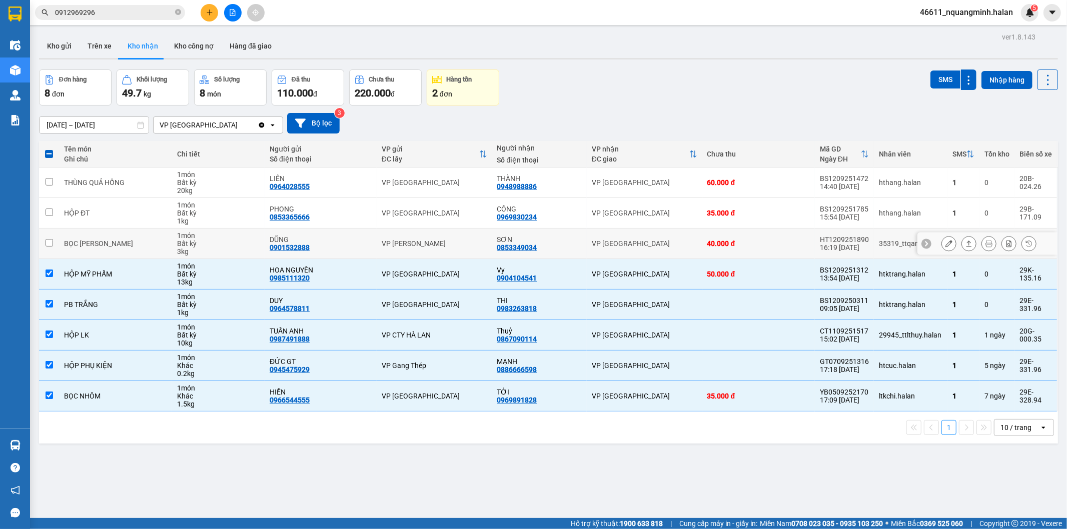
click at [344, 236] on div "DŨNG" at bounding box center [321, 240] width 102 height 8
checkbox input "true"
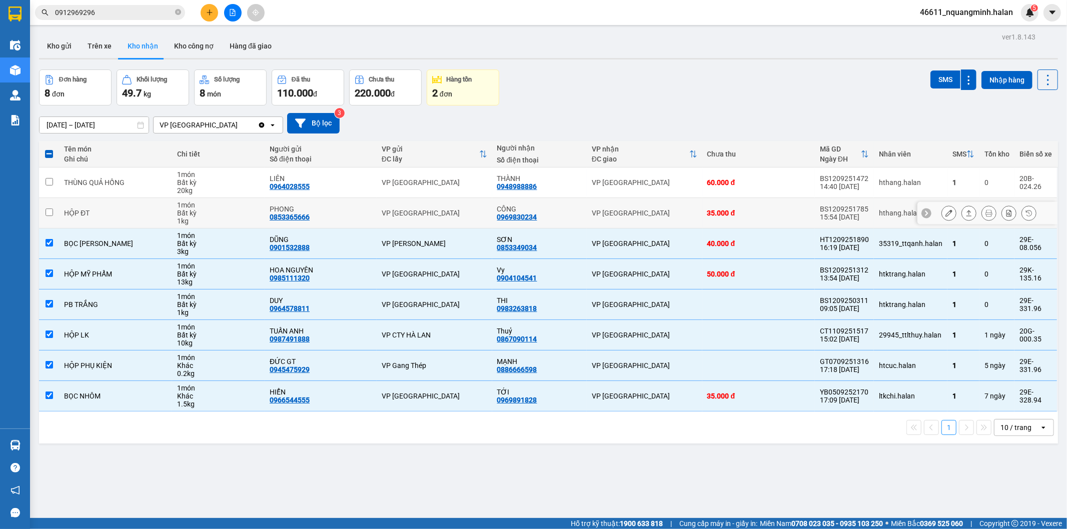
click at [362, 207] on div "PHONG" at bounding box center [321, 209] width 102 height 8
checkbox input "true"
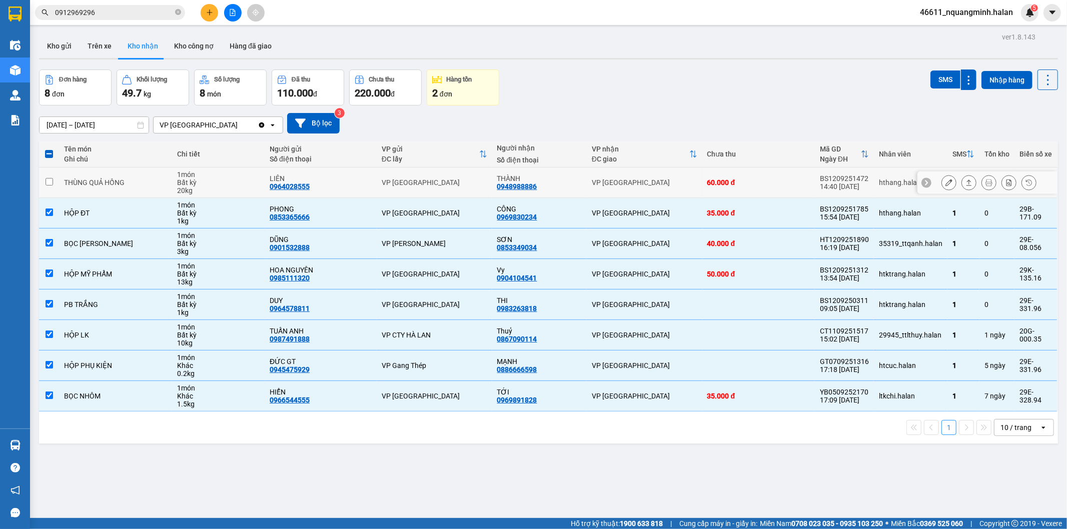
click at [368, 187] on div "LIÊN 0964028555" at bounding box center [321, 183] width 102 height 16
checkbox input "true"
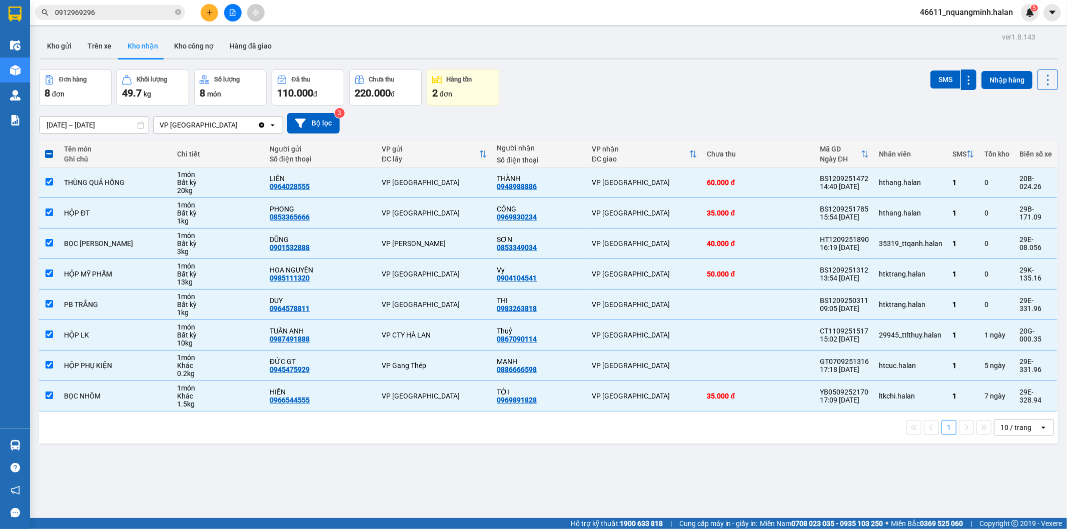
click at [51, 156] on span at bounding box center [49, 154] width 8 height 8
click at [49, 149] on input "checkbox" at bounding box center [49, 149] width 0 height 0
click at [51, 156] on span at bounding box center [49, 154] width 8 height 8
click at [49, 149] on input "checkbox" at bounding box center [49, 149] width 0 height 0
click at [247, 31] on div "ver 1.8.143 Kho gửi Trên xe Kho nhận Kho công nợ Hàng đã giao Đơn hàng 8 đơn Kh…" at bounding box center [548, 294] width 1027 height 529
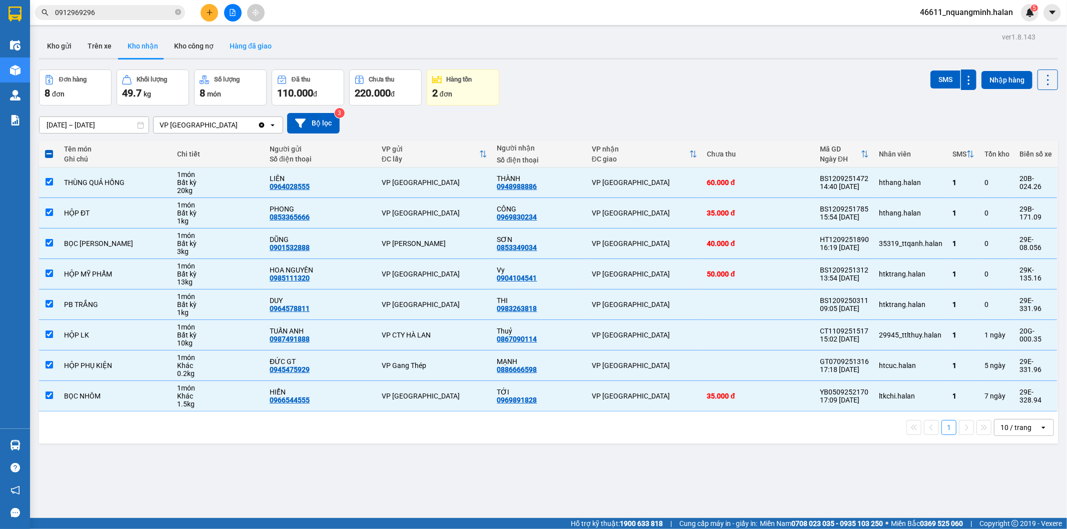
click at [249, 41] on button "Hàng đã giao" at bounding box center [251, 46] width 58 height 24
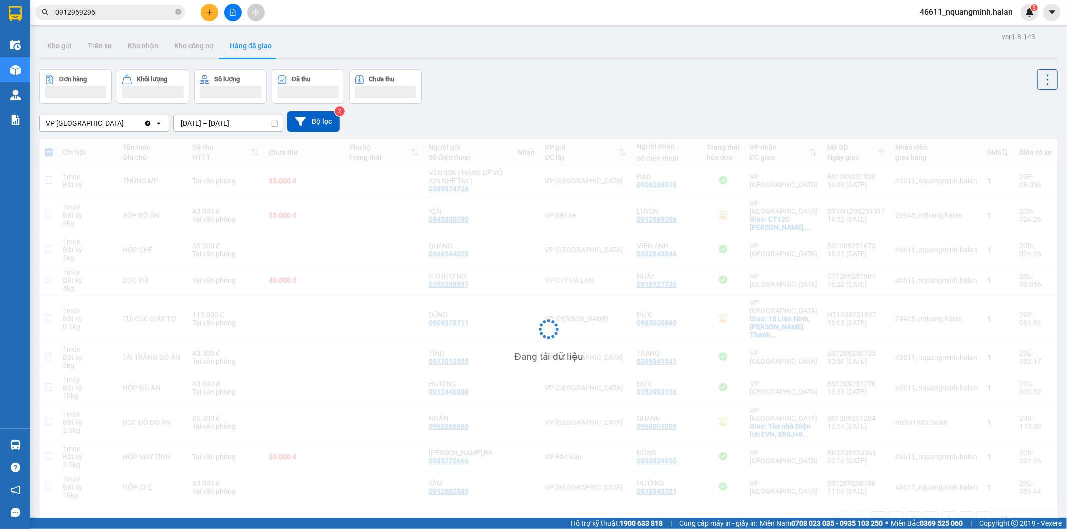
click at [213, 125] on input "[DATE] – [DATE]" at bounding box center [228, 124] width 109 height 16
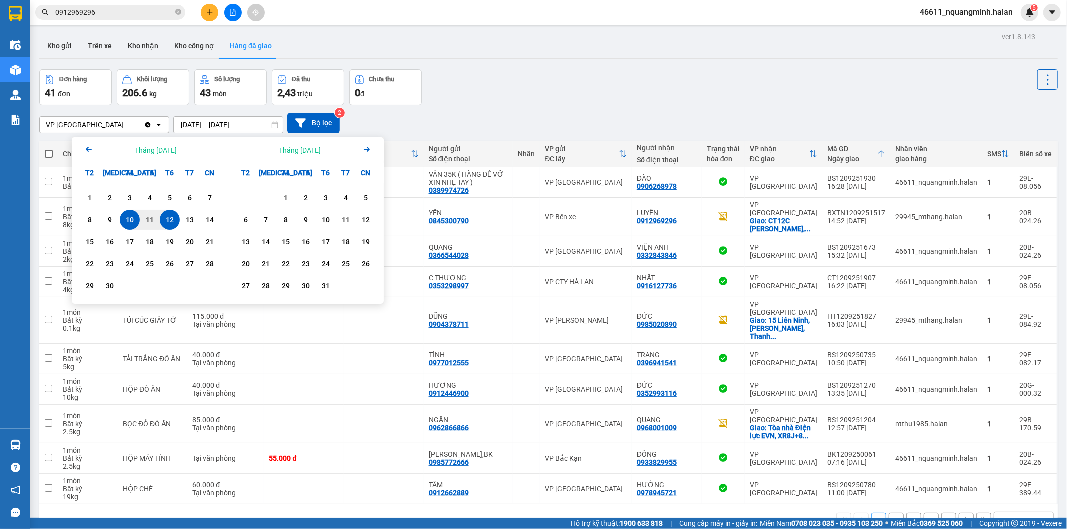
click at [168, 221] on div "12" at bounding box center [170, 220] width 14 height 12
type input "[DATE] – [DATE]"
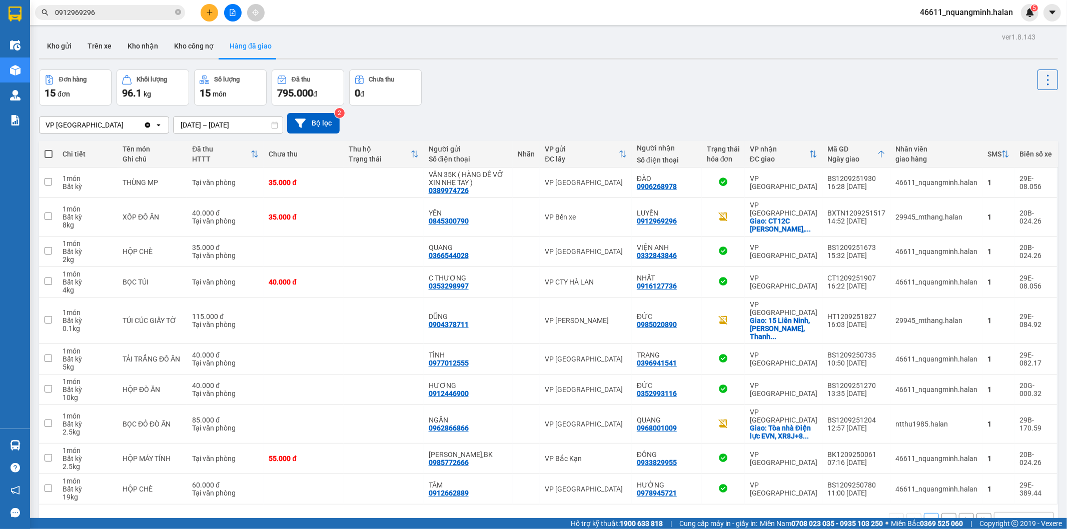
drag, startPoint x: 116, startPoint y: 11, endPoint x: 0, endPoint y: 1, distance: 116.5
click at [0, 2] on section "Kết quả tìm kiếm ( 9 ) Bộ lọc Mã ĐH Trạng thái Món hàng Thu hộ Tổng cước Chưa c…" at bounding box center [533, 264] width 1067 height 529
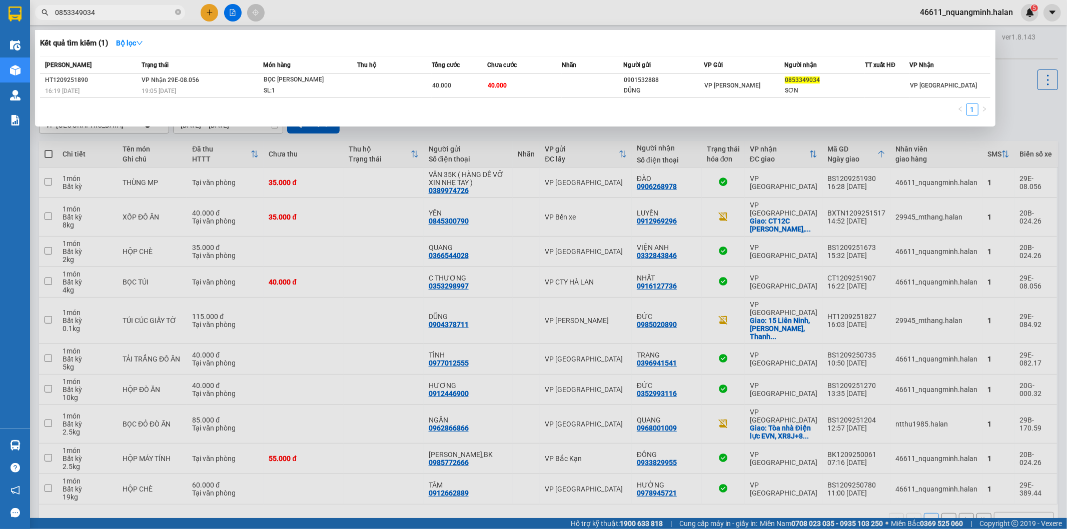
drag, startPoint x: 138, startPoint y: 14, endPoint x: 0, endPoint y: 3, distance: 137.9
click at [0, 6] on section "Kết quả tìm kiếm ( 1 ) Bộ lọc Mã ĐH Trạng thái Món hàng Thu hộ Tổng cước Chưa c…" at bounding box center [533, 264] width 1067 height 529
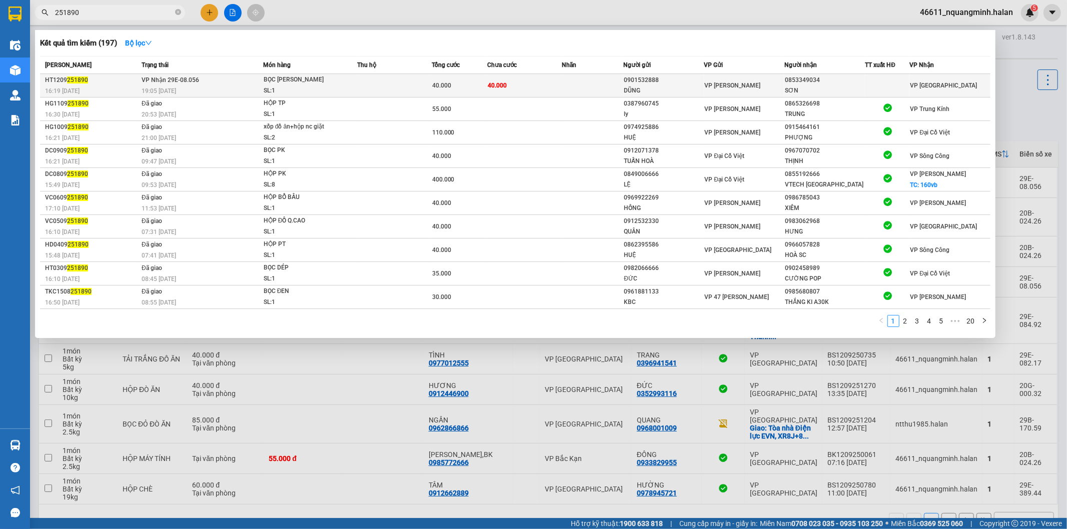
type input "251890"
click at [416, 74] on td at bounding box center [394, 86] width 75 height 24
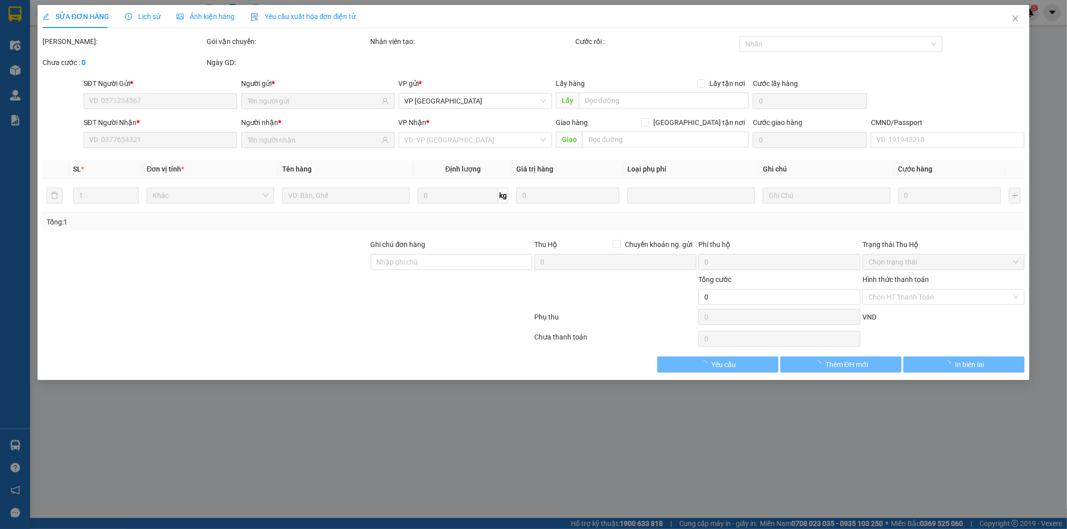
type input "0901532888"
type input "DŨNG"
type input "0853349034"
type input "SƠN"
type input "40.000"
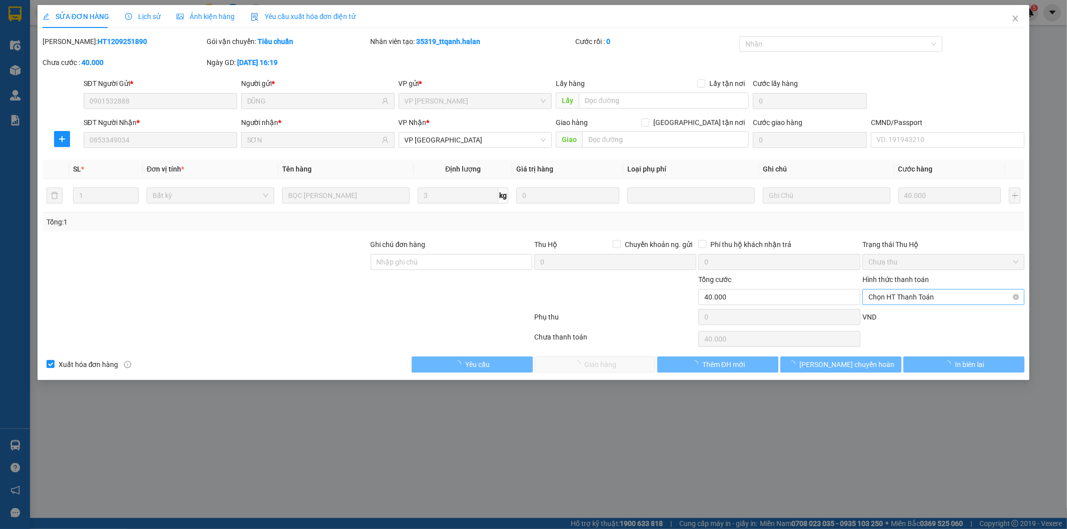
click at [918, 297] on span "Chọn HT Thanh Toán" at bounding box center [943, 297] width 150 height 15
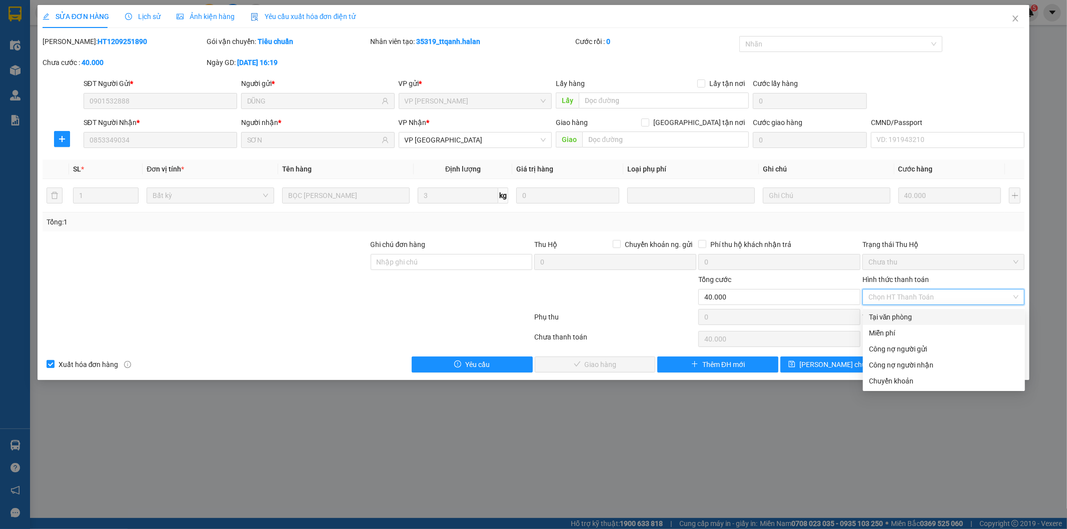
click at [907, 312] on div "Tại văn phòng" at bounding box center [944, 317] width 150 height 11
type input "0"
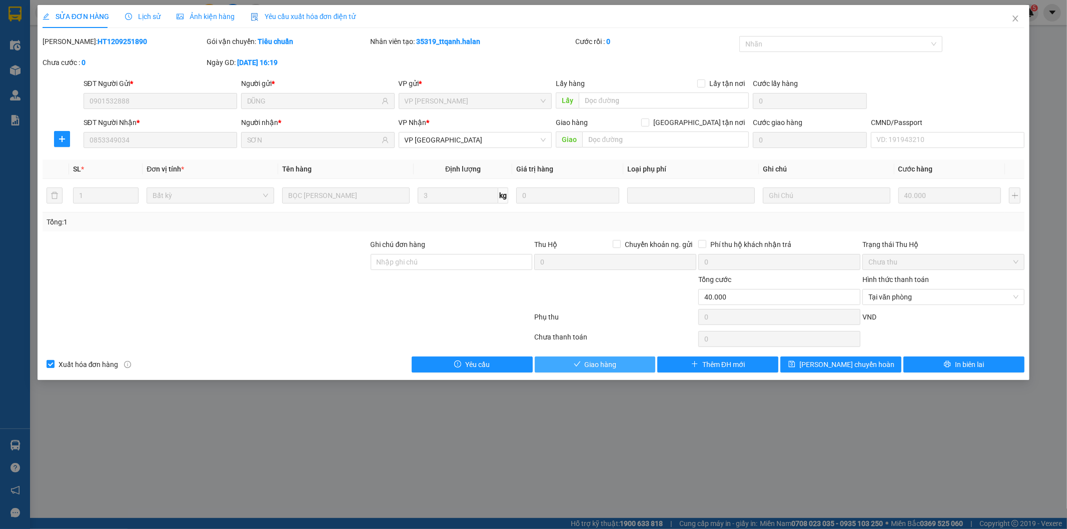
click at [567, 364] on button "Giao hàng" at bounding box center [595, 365] width 121 height 16
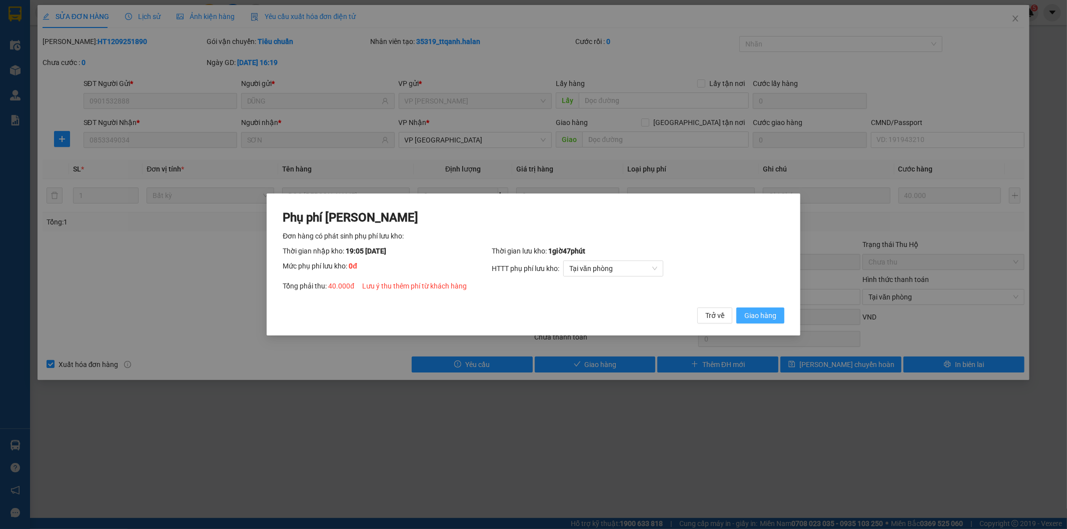
click at [760, 312] on span "Giao hàng" at bounding box center [760, 315] width 32 height 11
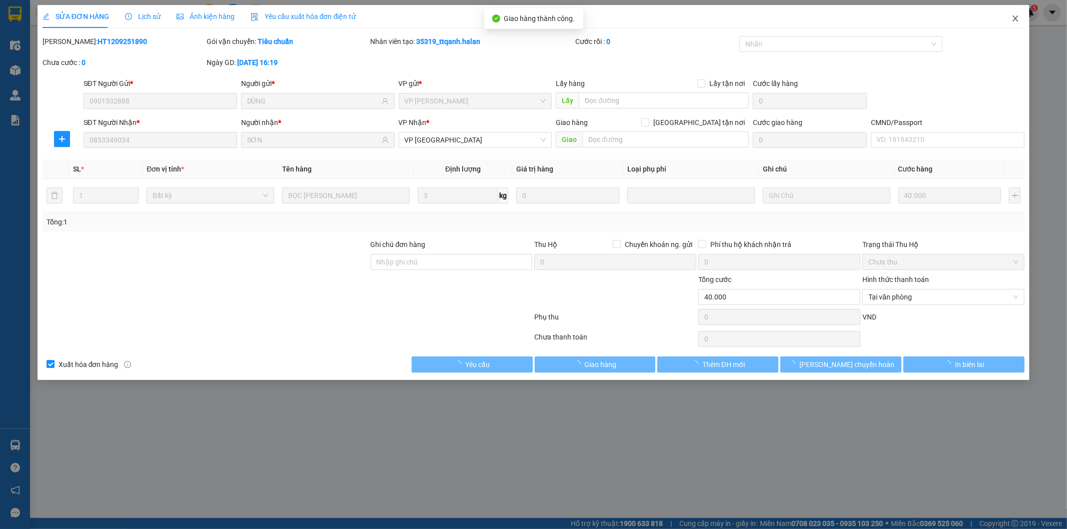
click at [1019, 19] on icon "close" at bounding box center [1015, 19] width 8 height 8
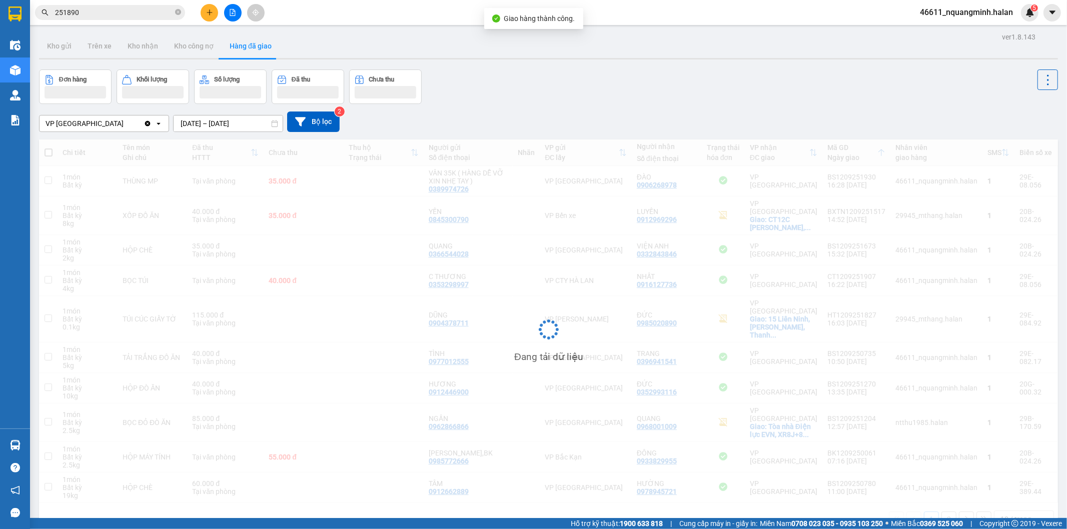
click at [138, 12] on input "251890" at bounding box center [114, 12] width 118 height 11
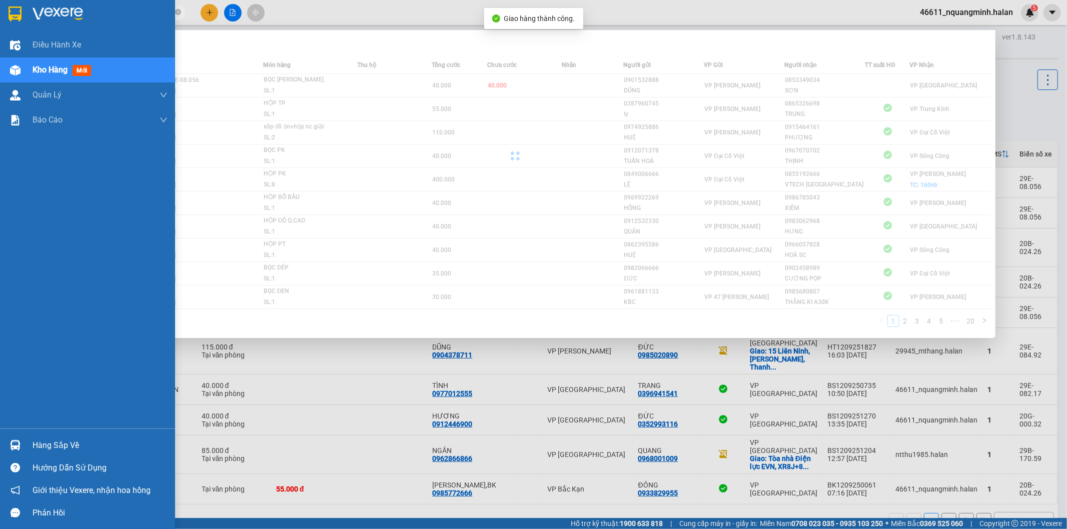
drag, startPoint x: 138, startPoint y: 12, endPoint x: 72, endPoint y: 12, distance: 66.5
click at [0, 12] on section "Kết quả tìm kiếm ( 197 ) Bộ lọc Mã ĐH Trạng thái Món hàng Thu hộ Tổng cước Chưa…" at bounding box center [533, 264] width 1067 height 529
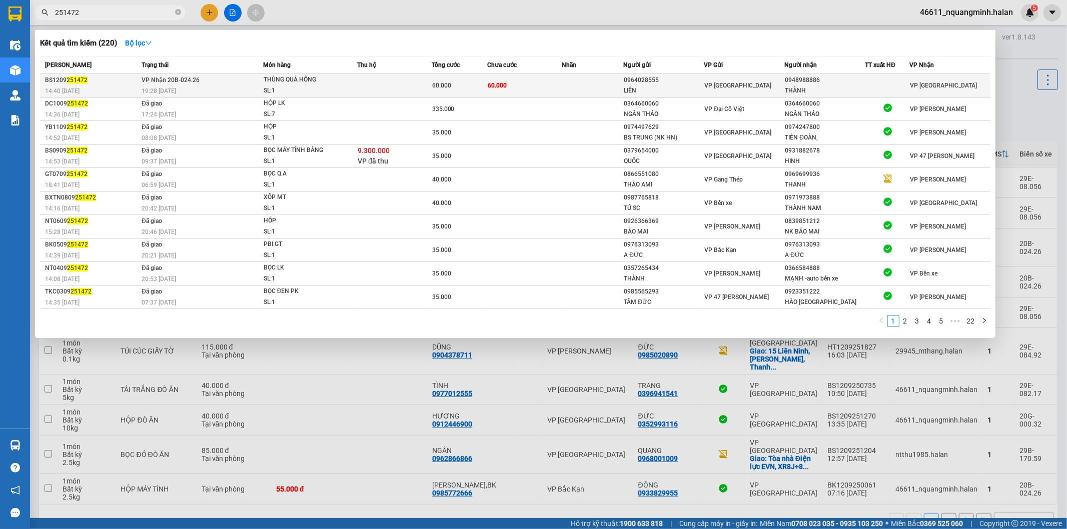
type input "251472"
click at [528, 78] on td "60.000" at bounding box center [524, 86] width 75 height 24
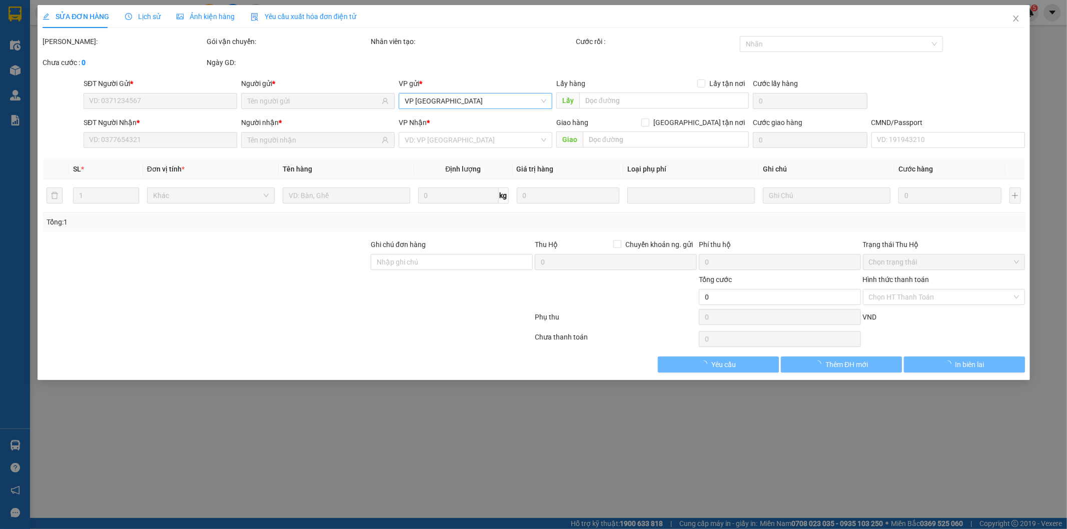
type input "0964028555"
type input "LIÊN"
type input "0948988886"
type input "THÀNH"
type input "60.000"
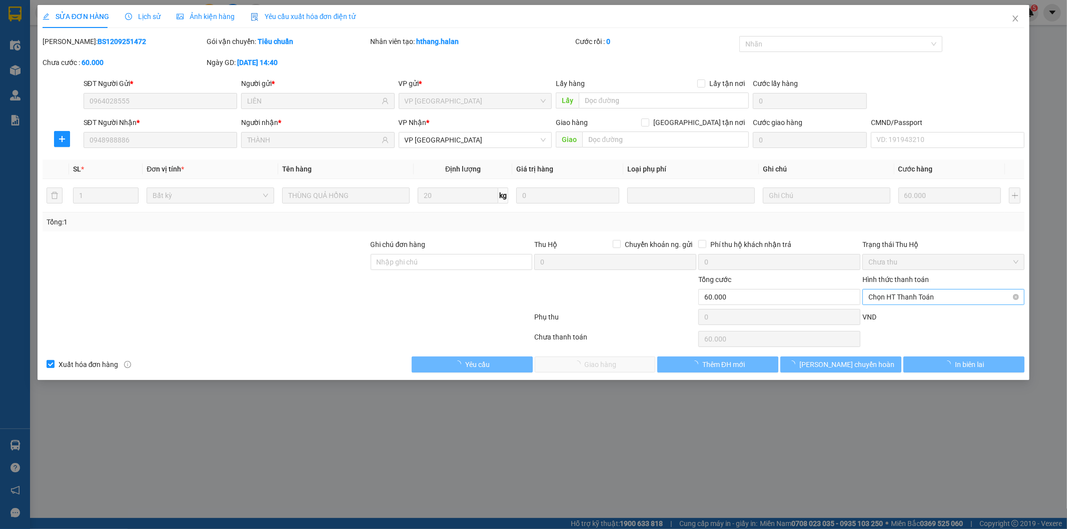
click at [922, 302] on span "Chọn HT Thanh Toán" at bounding box center [943, 297] width 150 height 15
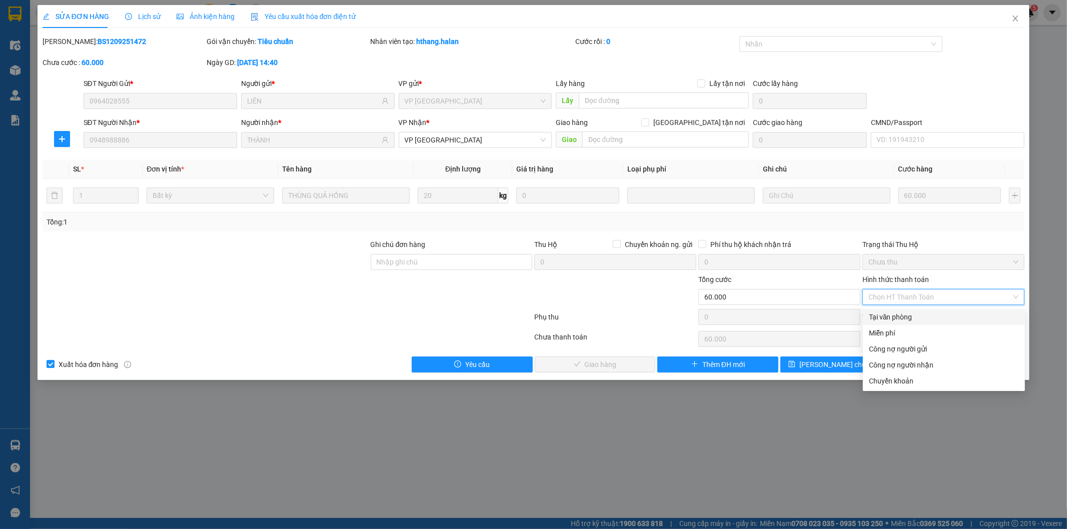
click at [909, 314] on div "Tại văn phòng" at bounding box center [944, 317] width 150 height 11
type input "0"
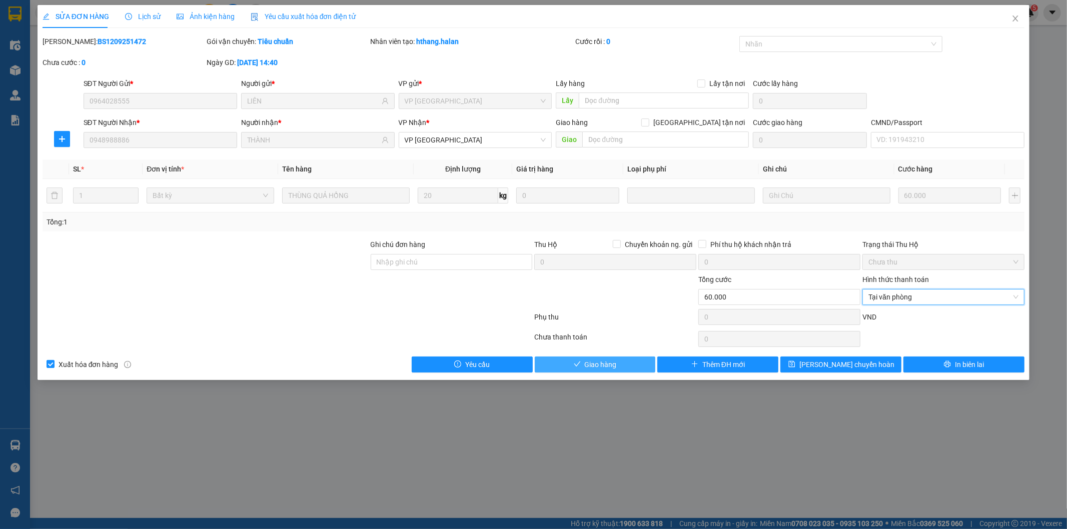
click at [643, 357] on button "Giao hàng" at bounding box center [595, 365] width 121 height 16
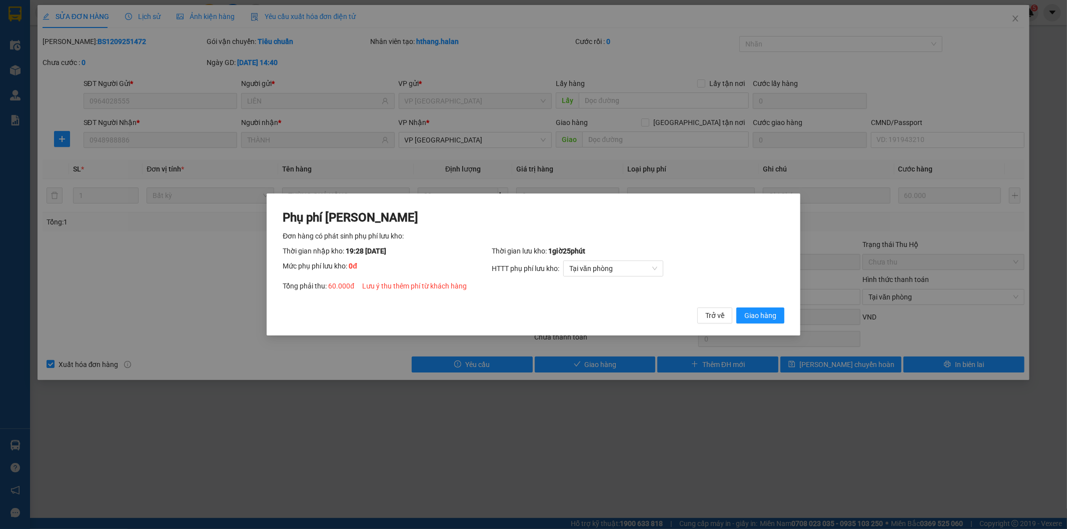
click at [765, 306] on div "Phụ phí [PERSON_NAME] hàng có phát sinh phụ phí lưu kho: Thời gian nhập kho: 19…" at bounding box center [534, 267] width 502 height 114
drag, startPoint x: 765, startPoint y: 310, endPoint x: 906, endPoint y: 151, distance: 212.6
click at [766, 310] on span "Giao hàng" at bounding box center [760, 315] width 32 height 11
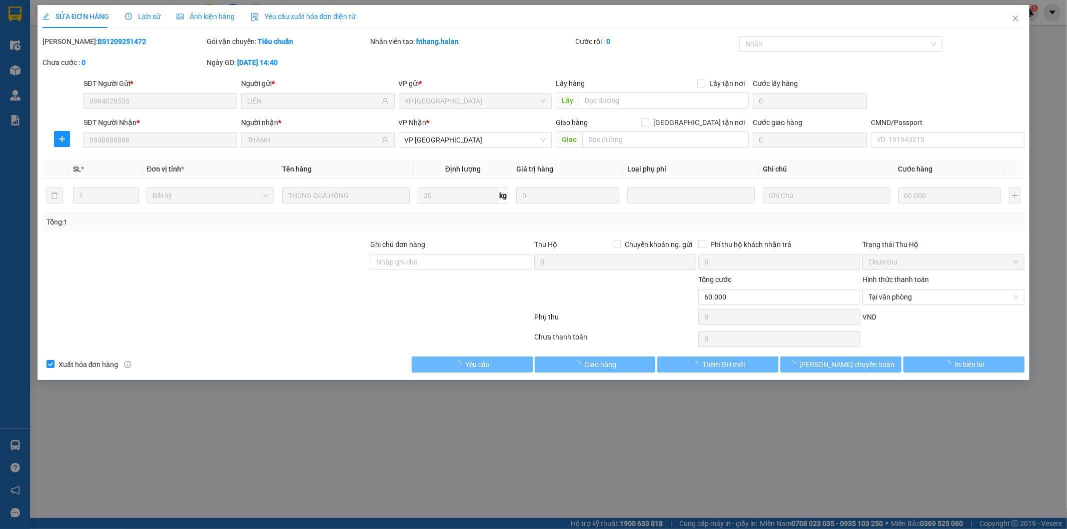
click at [1017, 14] on span "Close" at bounding box center [1015, 19] width 28 height 28
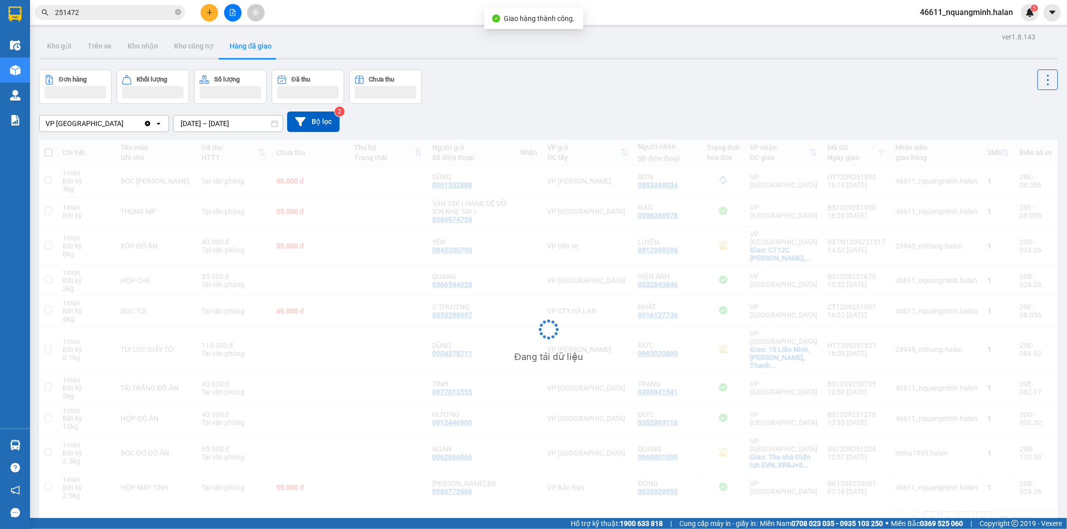
click at [126, 11] on input "251472" at bounding box center [114, 12] width 118 height 11
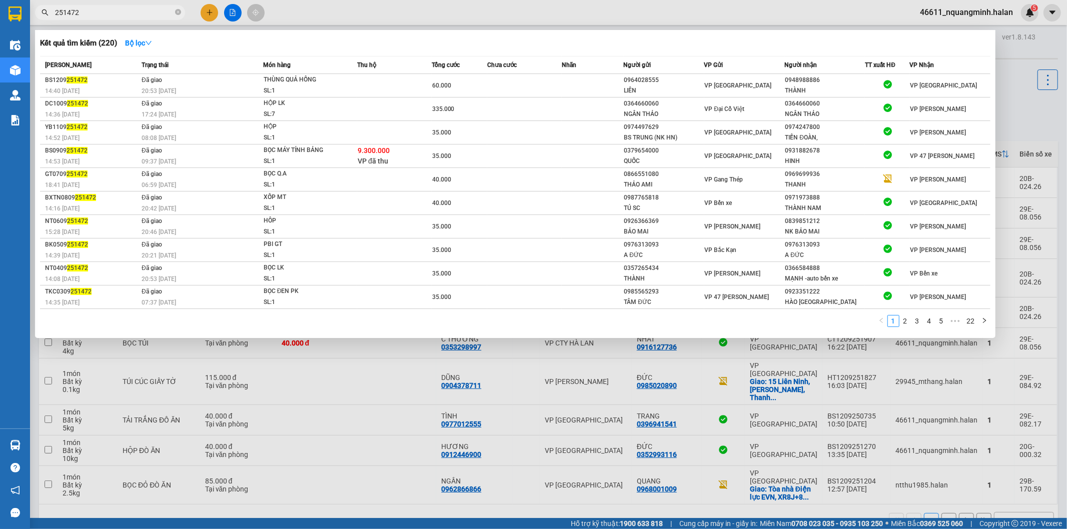
click at [516, 509] on div at bounding box center [533, 264] width 1067 height 529
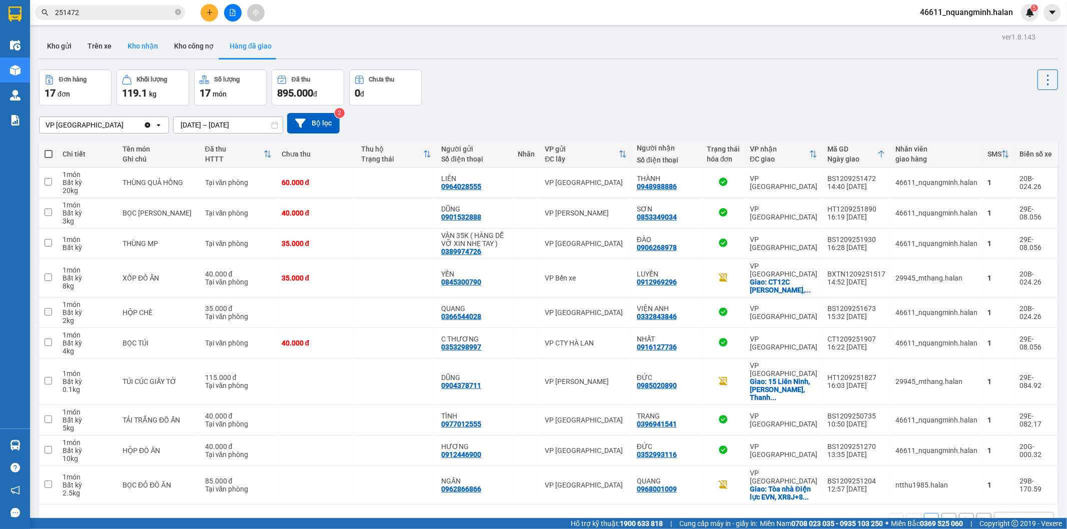
click at [132, 44] on button "Kho nhận" at bounding box center [143, 46] width 47 height 24
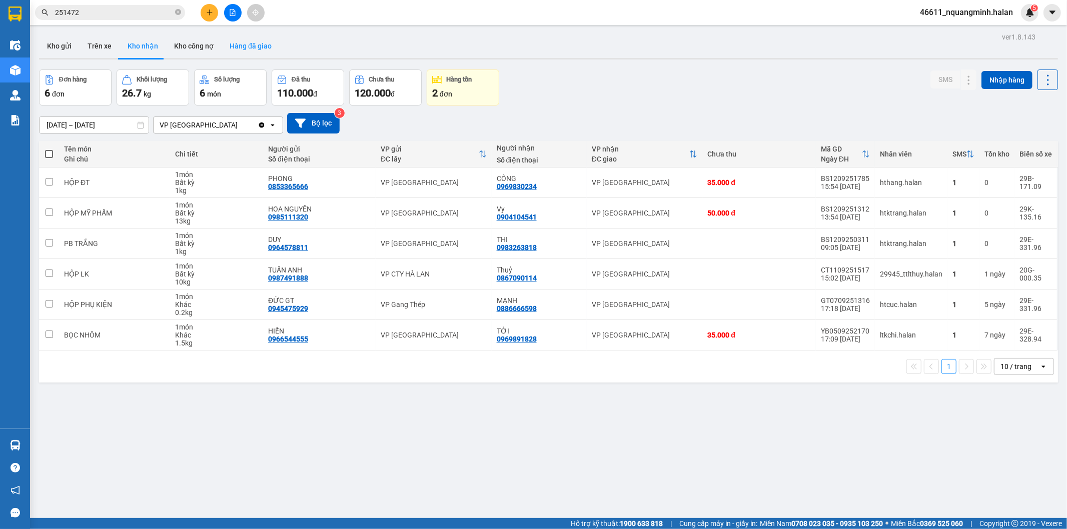
click at [252, 53] on button "Hàng đã giao" at bounding box center [251, 46] width 58 height 24
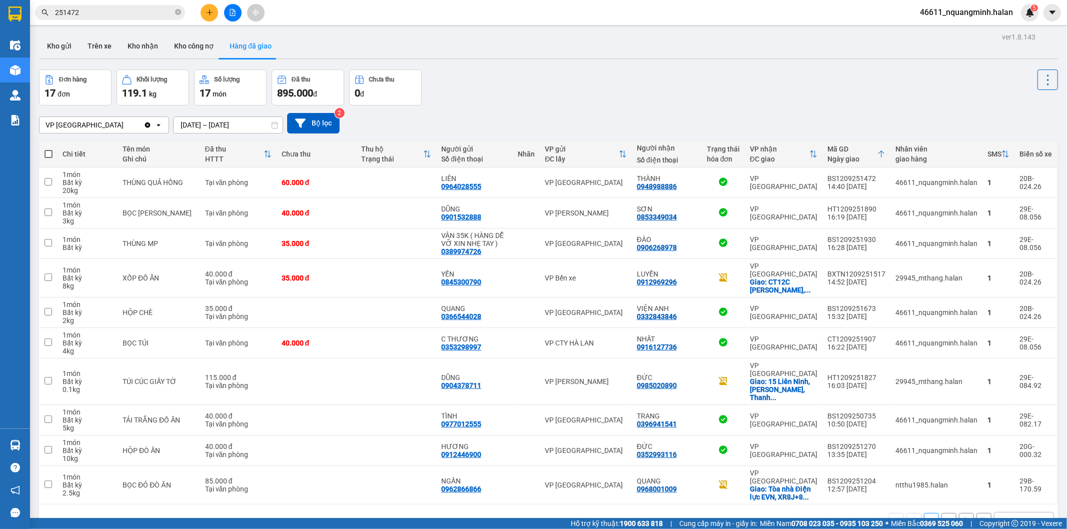
click at [497, 88] on div "Đơn hàng 17 đơn Khối lượng 119.1 kg Số lượng 17 món Đã thu 895.000 đ Chưa thu 0…" at bounding box center [548, 88] width 1019 height 36
click at [453, 89] on div "Đơn hàng 17 đơn Khối lượng 119.1 kg Số lượng 17 món Đã thu 895.000 đ Chưa thu 0…" at bounding box center [548, 88] width 1019 height 36
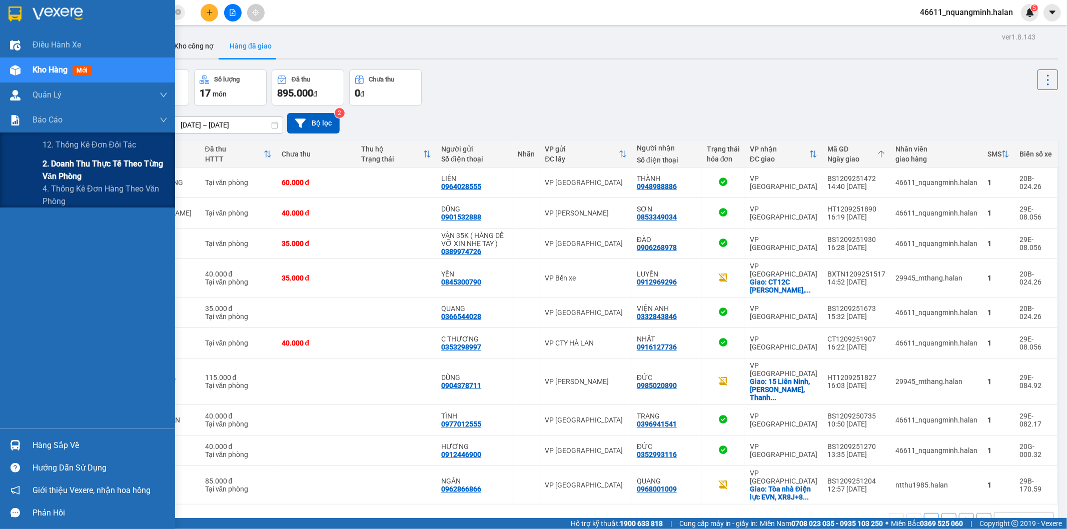
click at [48, 168] on span "2. Doanh thu thực tế theo từng văn phòng" at bounding box center [105, 170] width 125 height 25
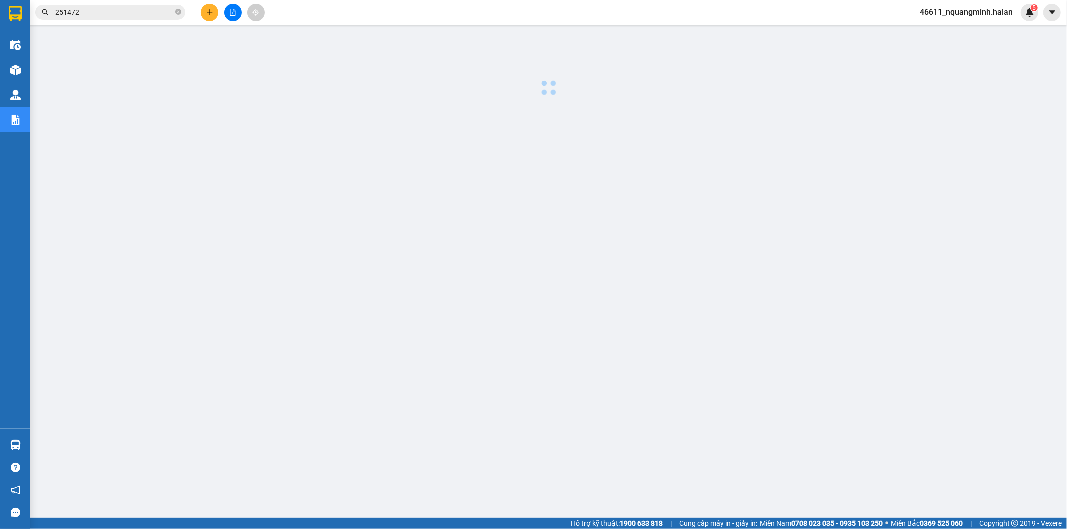
click at [410, 248] on div at bounding box center [548, 255] width 1027 height 450
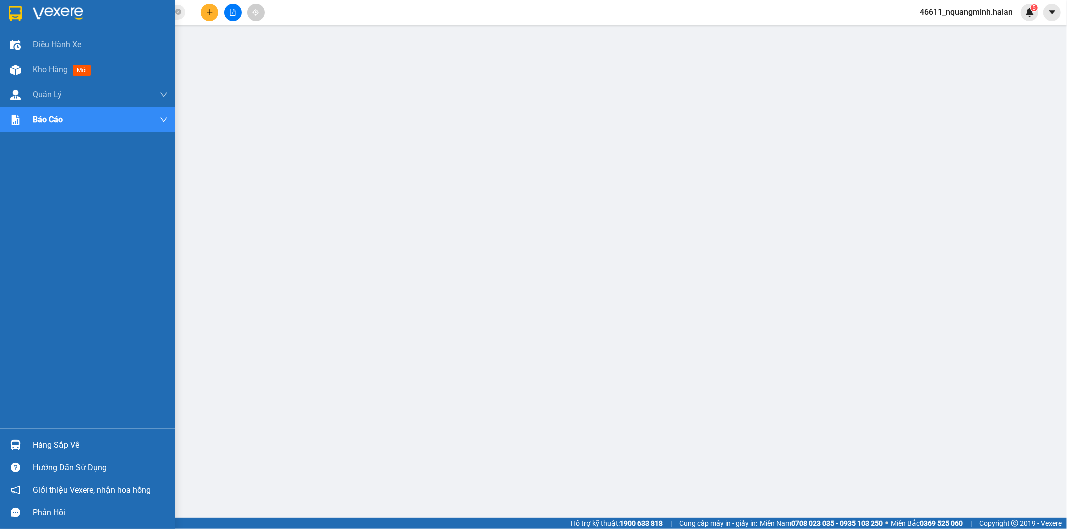
click at [29, 442] on div "Hàng sắp về" at bounding box center [87, 445] width 175 height 23
